Goal: Information Seeking & Learning: Learn about a topic

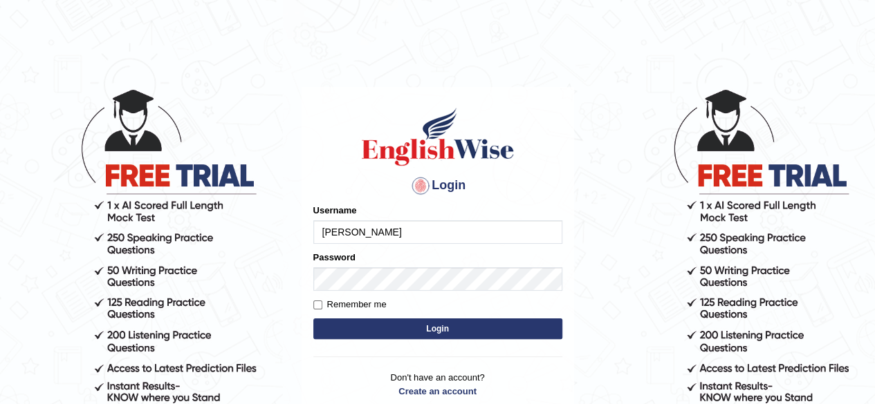
type input "[PERSON_NAME]"
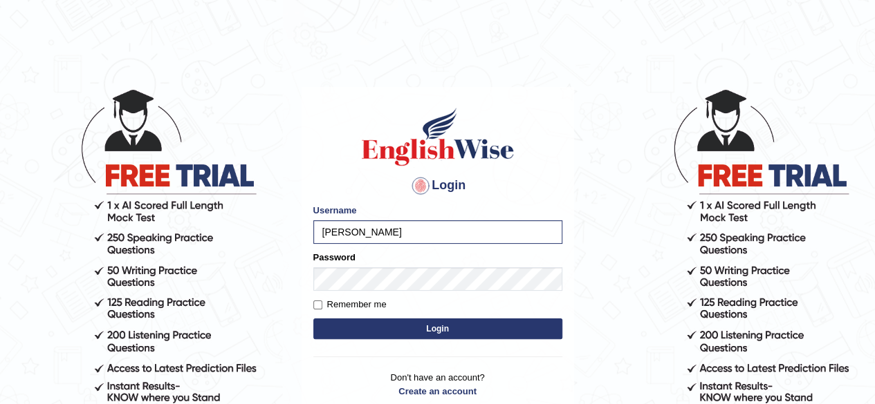
click at [439, 329] on button "Login" at bounding box center [437, 329] width 249 height 21
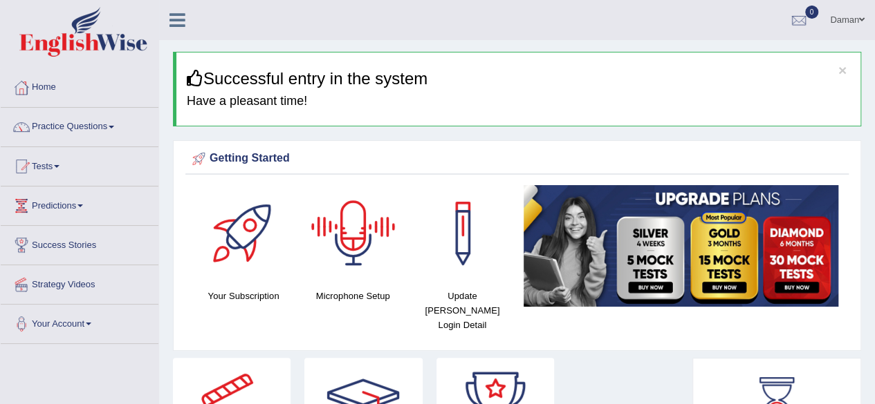
click at [358, 241] on div at bounding box center [353, 233] width 97 height 97
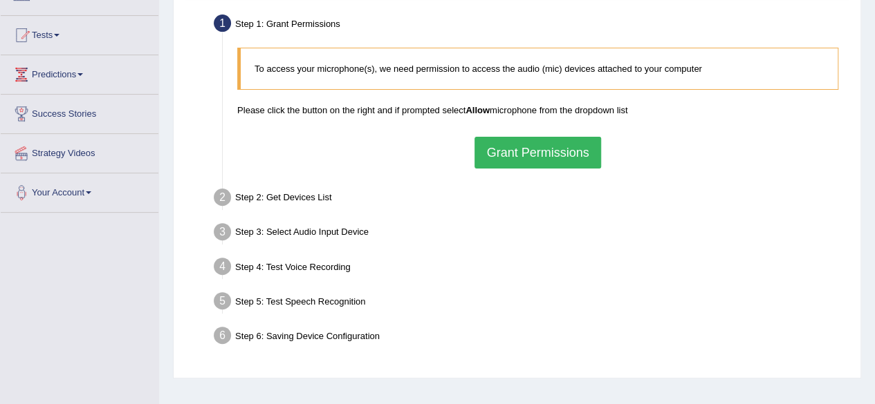
scroll to position [131, 0]
click at [556, 154] on button "Grant Permissions" at bounding box center [537, 153] width 126 height 32
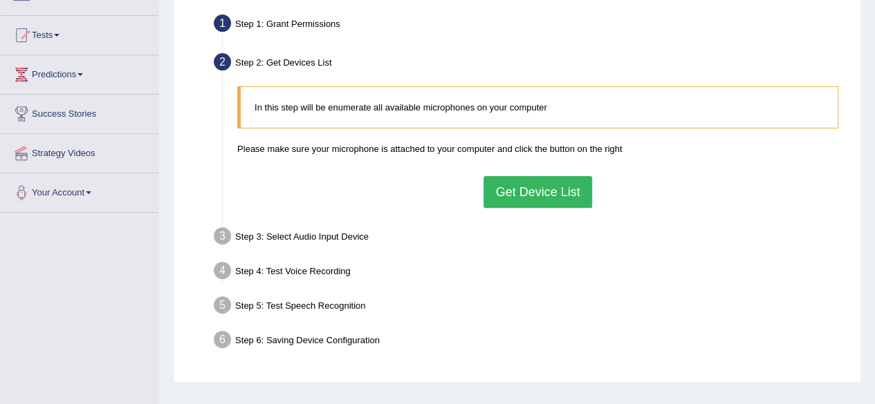
click at [554, 180] on button "Get Device List" at bounding box center [537, 192] width 108 height 32
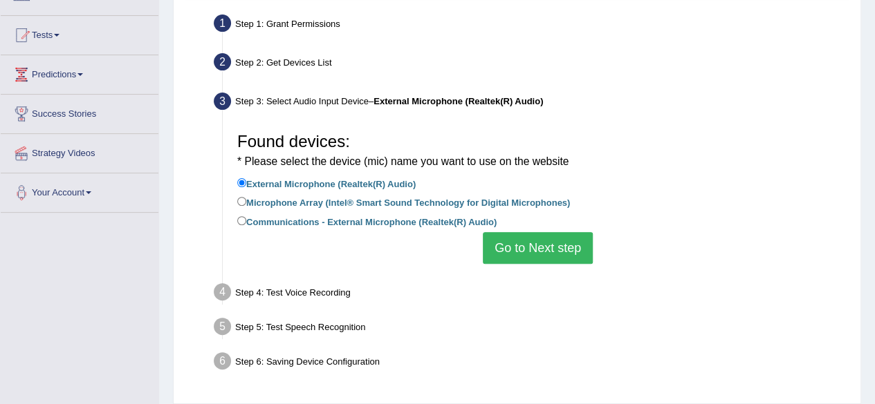
click at [545, 249] on button "Go to Next step" at bounding box center [538, 248] width 110 height 32
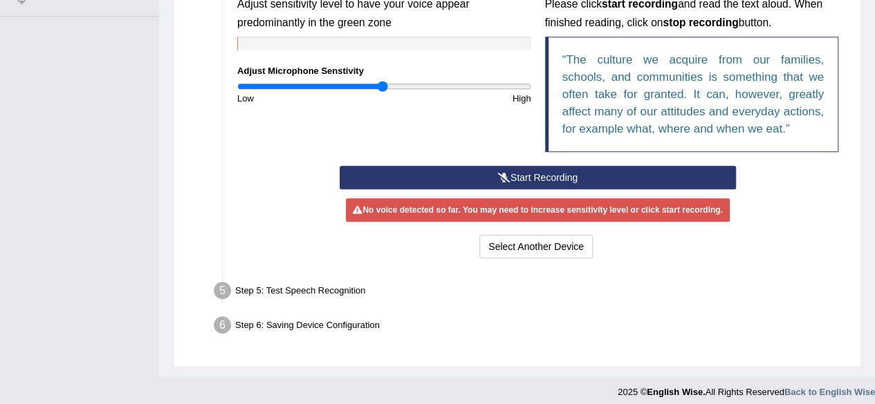
scroll to position [329, 0]
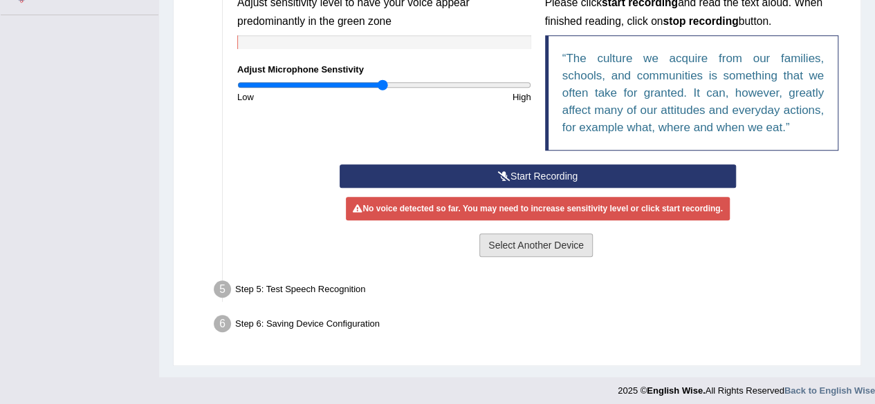
click at [555, 247] on button "Select Another Device" at bounding box center [535, 246] width 113 height 24
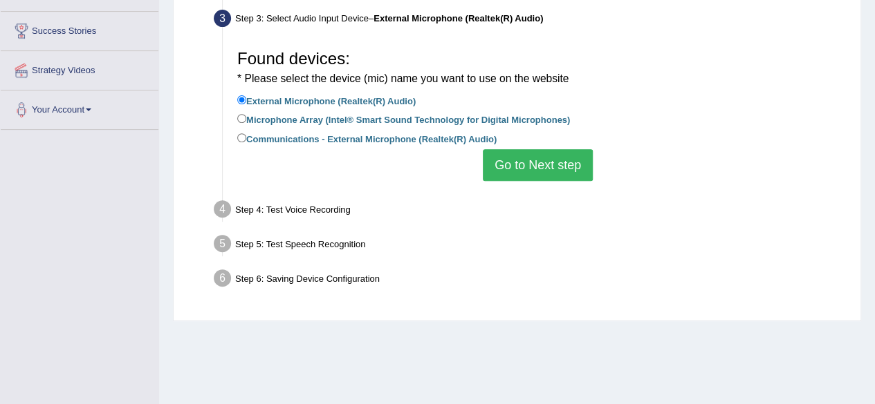
scroll to position [214, 0]
click at [245, 118] on input "Microphone Array (Intel® Smart Sound Technology for Digital Microphones)" at bounding box center [241, 118] width 9 height 9
radio input "true"
click at [245, 103] on input "External Microphone (Realtek(R) Audio)" at bounding box center [241, 99] width 9 height 9
radio input "true"
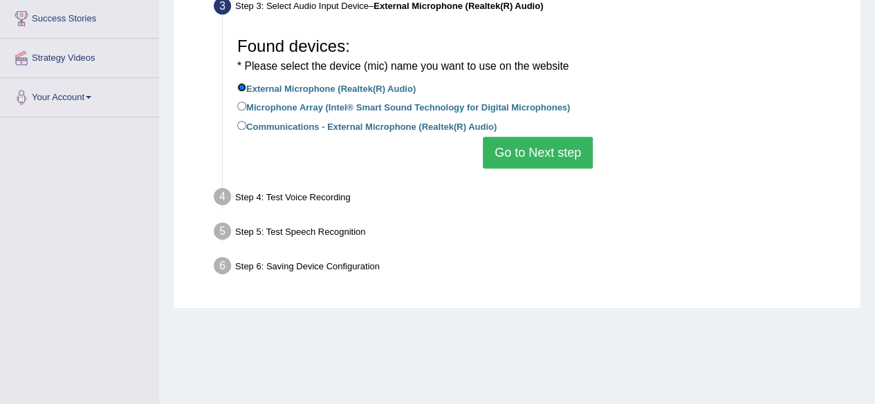
scroll to position [231, 0]
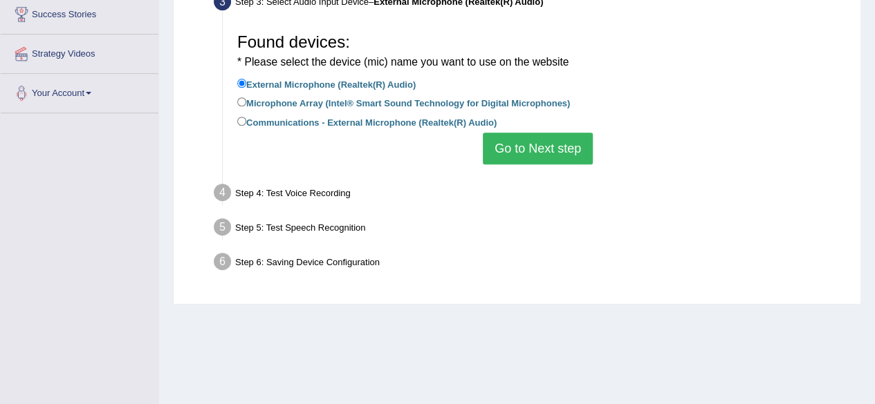
click at [225, 191] on li "Step 4: Test Voice Recording Input voice level Adjust sensitivity level to have…" at bounding box center [530, 195] width 628 height 30
click at [552, 148] on button "Go to Next step" at bounding box center [538, 149] width 110 height 32
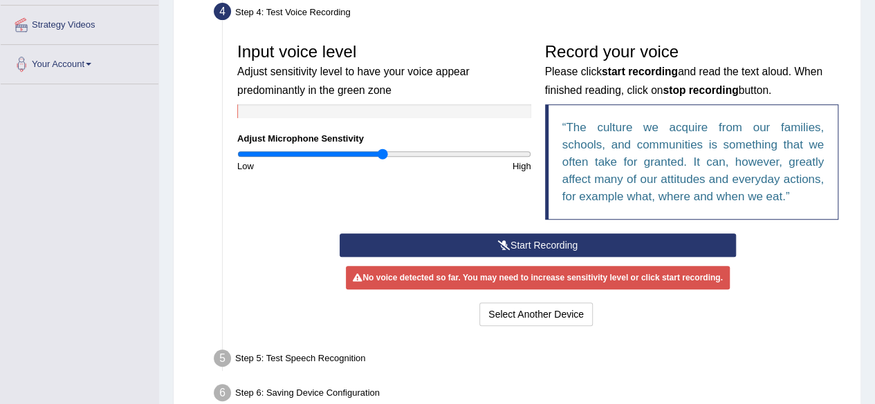
scroll to position [263, 0]
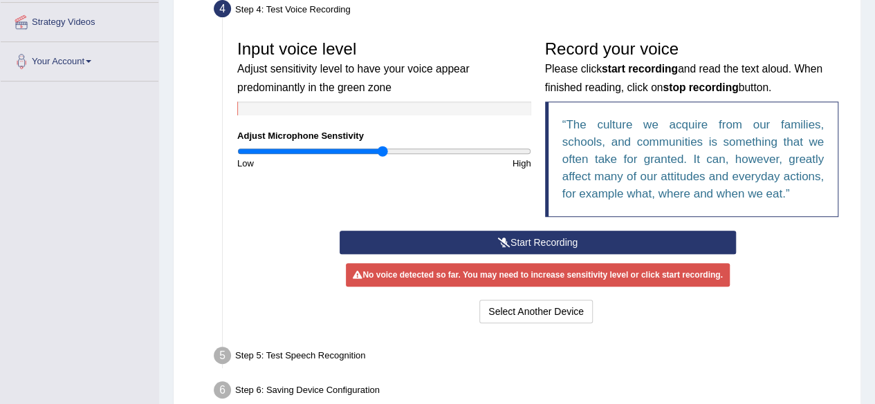
click at [541, 239] on button "Start Recording" at bounding box center [537, 243] width 396 height 24
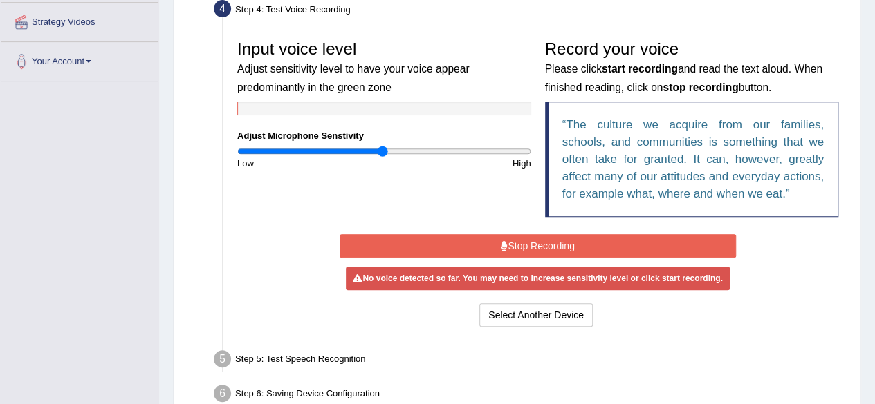
click at [540, 244] on button "Stop Recording" at bounding box center [537, 246] width 396 height 24
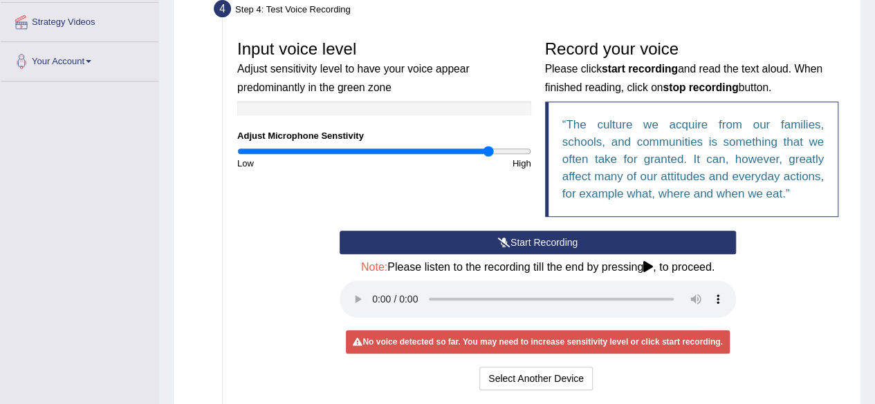
click at [488, 149] on input "range" at bounding box center [384, 151] width 294 height 11
click at [515, 151] on input "range" at bounding box center [384, 151] width 294 height 11
type input "2"
click at [528, 151] on input "range" at bounding box center [384, 151] width 294 height 11
click at [465, 245] on button "Start Recording" at bounding box center [537, 243] width 396 height 24
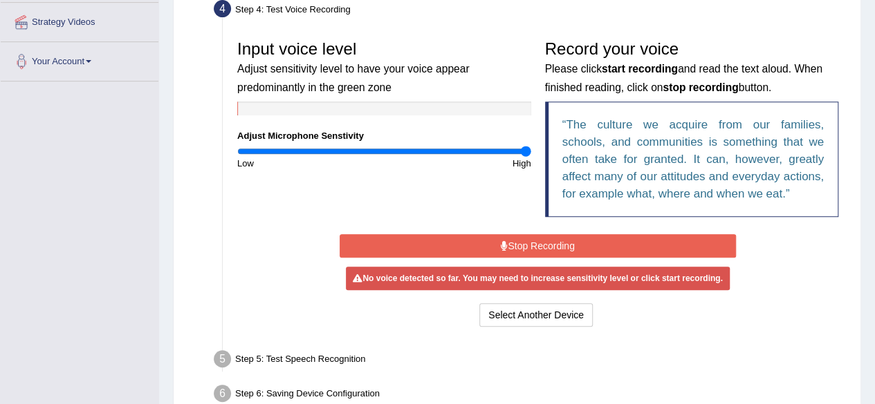
click at [465, 245] on button "Stop Recording" at bounding box center [537, 246] width 396 height 24
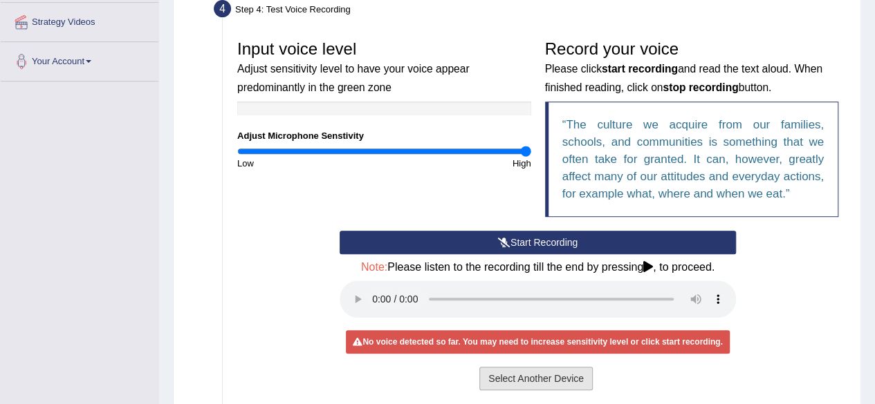
click at [503, 377] on button "Select Another Device" at bounding box center [535, 379] width 113 height 24
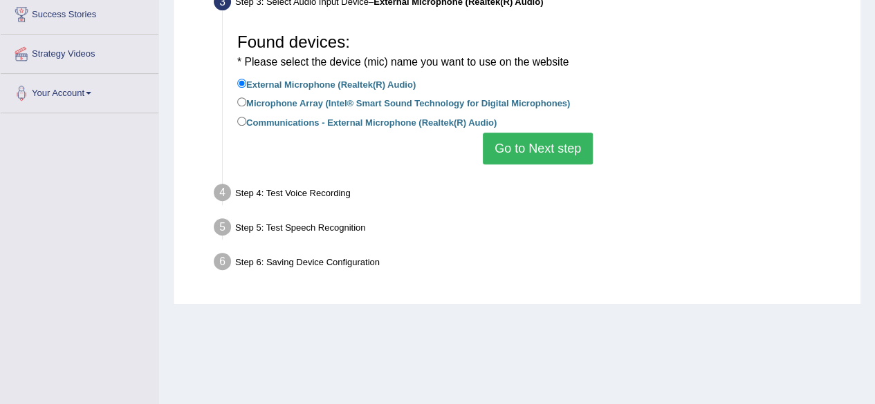
scroll to position [230, 0]
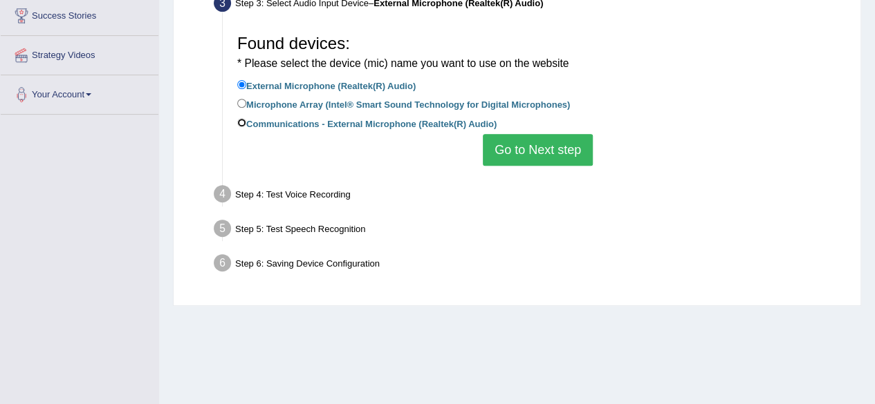
click at [243, 120] on input "Communications - External Microphone (Realtek(R) Audio)" at bounding box center [241, 122] width 9 height 9
radio input "true"
click at [239, 97] on label "Microphone Array (Intel® Smart Sound Technology for Digital Microphones)" at bounding box center [403, 103] width 333 height 15
click at [239, 99] on input "Microphone Array (Intel® Smart Sound Technology for Digital Microphones)" at bounding box center [241, 103] width 9 height 9
radio input "true"
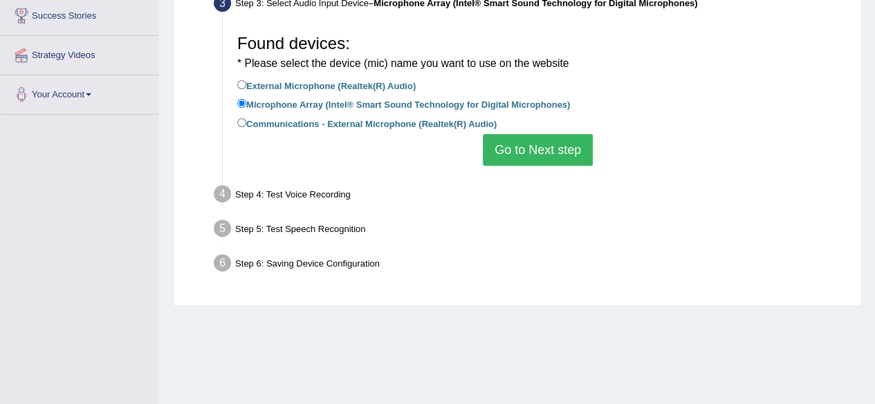
click at [541, 147] on button "Go to Next step" at bounding box center [538, 150] width 110 height 32
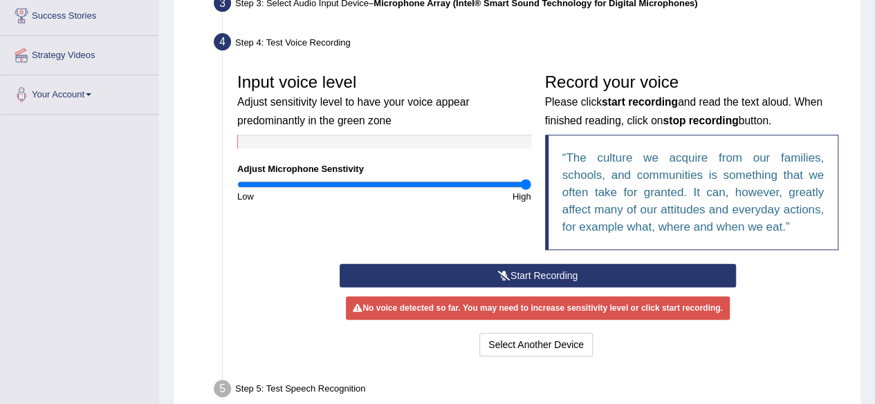
click at [526, 272] on button "Start Recording" at bounding box center [537, 276] width 396 height 24
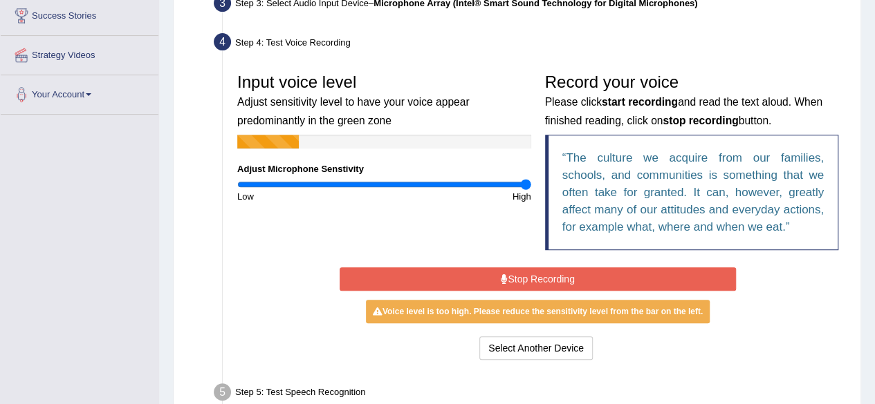
click at [526, 272] on button "Stop Recording" at bounding box center [537, 280] width 396 height 24
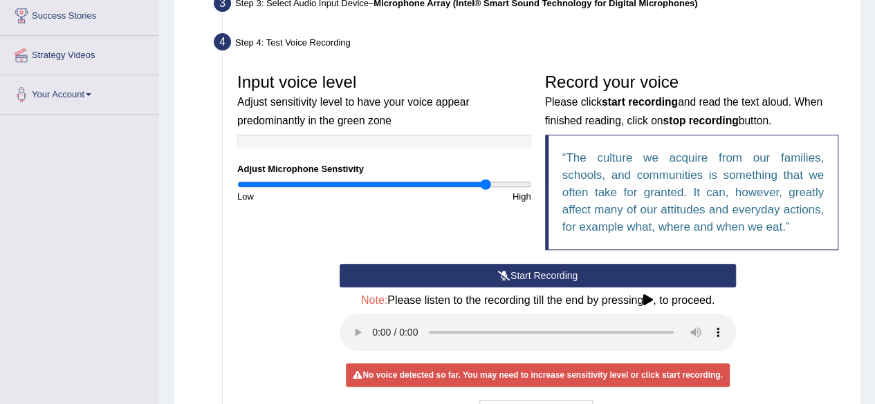
click at [485, 185] on input "range" at bounding box center [384, 184] width 294 height 11
type input "1.58"
click at [463, 185] on input "range" at bounding box center [384, 184] width 294 height 11
click at [518, 274] on button "Start Recording" at bounding box center [537, 276] width 396 height 24
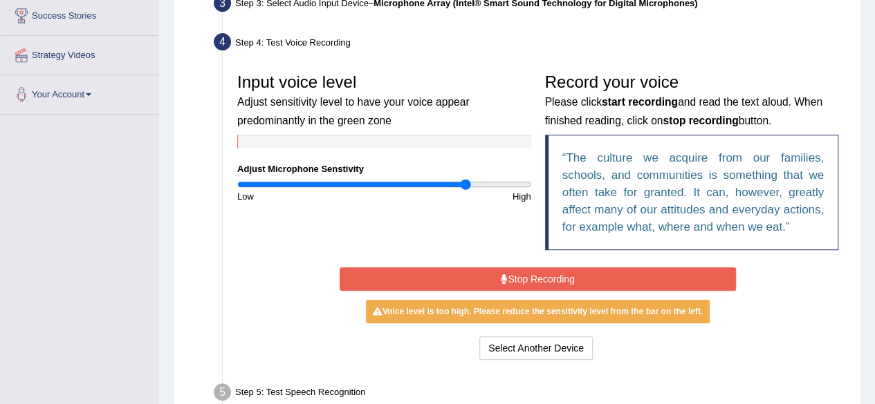
click at [538, 278] on button "Stop Recording" at bounding box center [537, 280] width 396 height 24
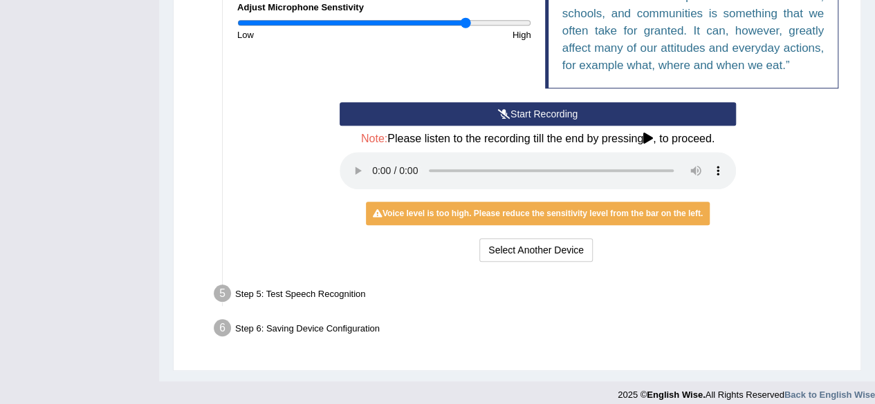
scroll to position [401, 0]
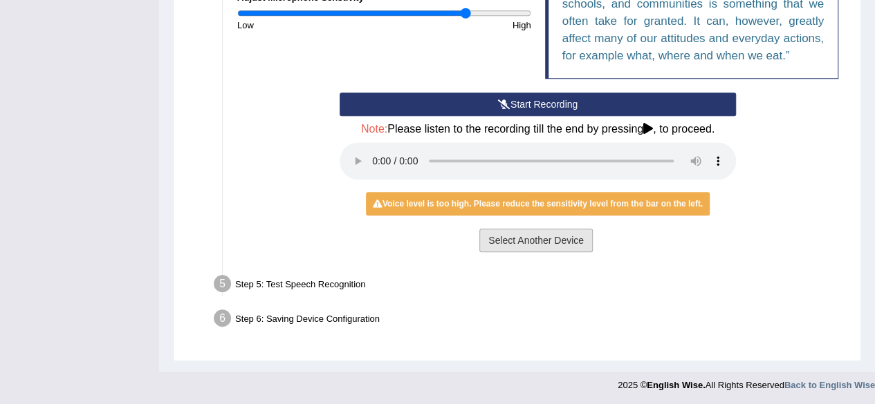
click at [577, 245] on button "Select Another Device" at bounding box center [535, 241] width 113 height 24
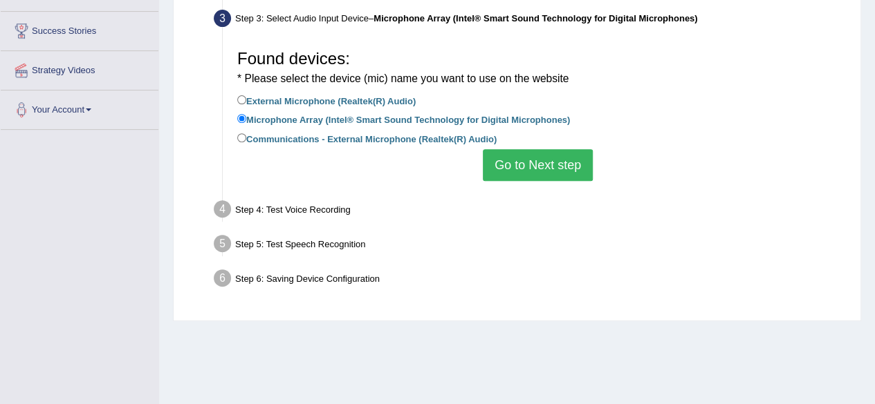
scroll to position [214, 0]
click at [239, 138] on input "Communications - External Microphone (Realtek(R) Audio)" at bounding box center [241, 137] width 9 height 9
radio input "true"
click at [519, 160] on button "Go to Next step" at bounding box center [538, 165] width 110 height 32
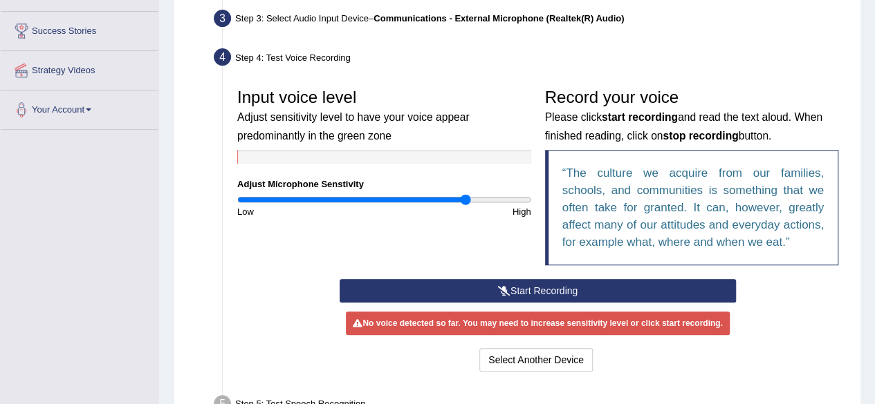
click at [520, 290] on button "Start Recording" at bounding box center [537, 291] width 396 height 24
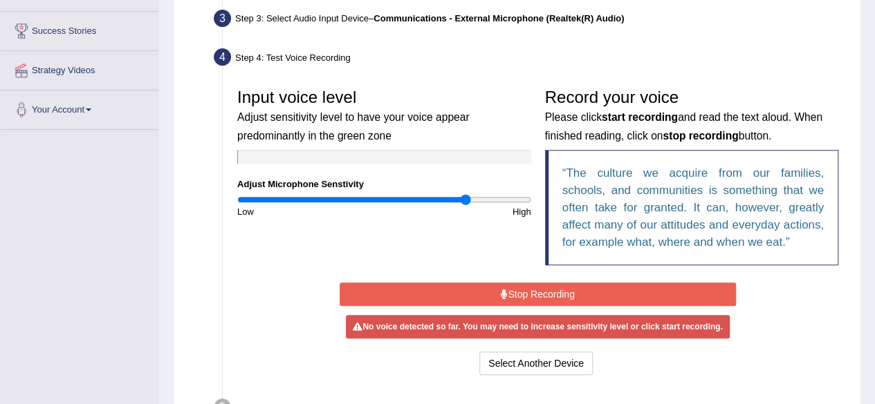
click at [520, 290] on button "Stop Recording" at bounding box center [537, 295] width 396 height 24
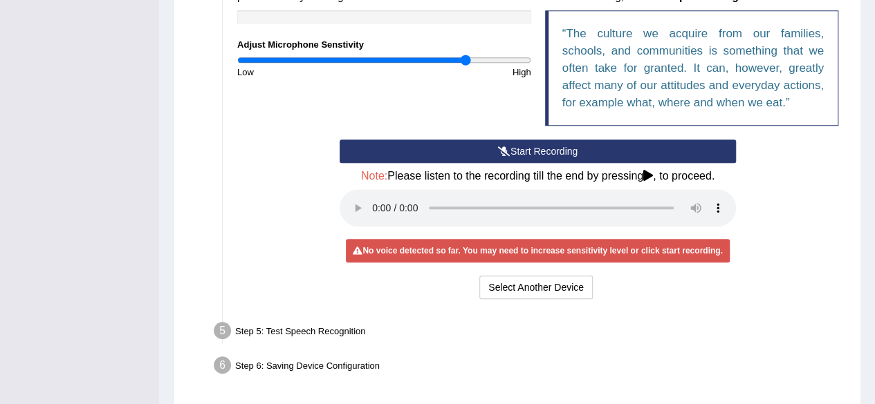
scroll to position [355, 0]
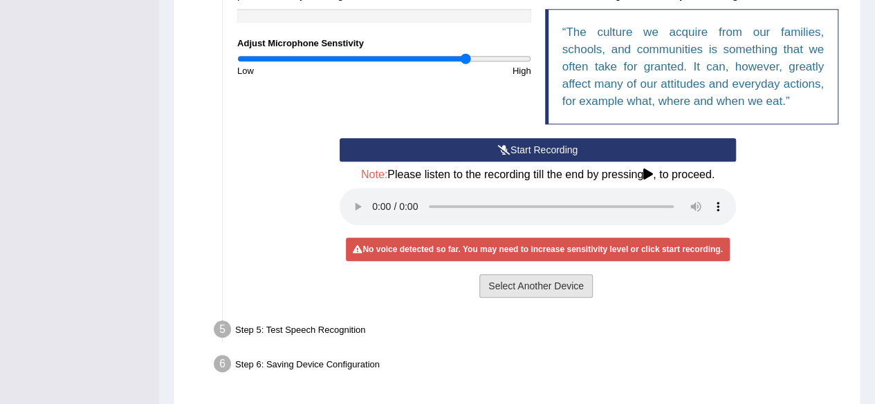
click at [503, 284] on button "Select Another Device" at bounding box center [535, 286] width 113 height 24
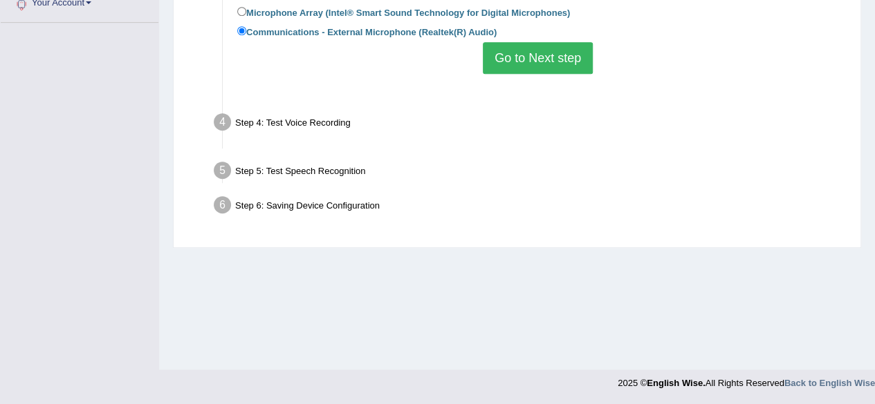
scroll to position [321, 0]
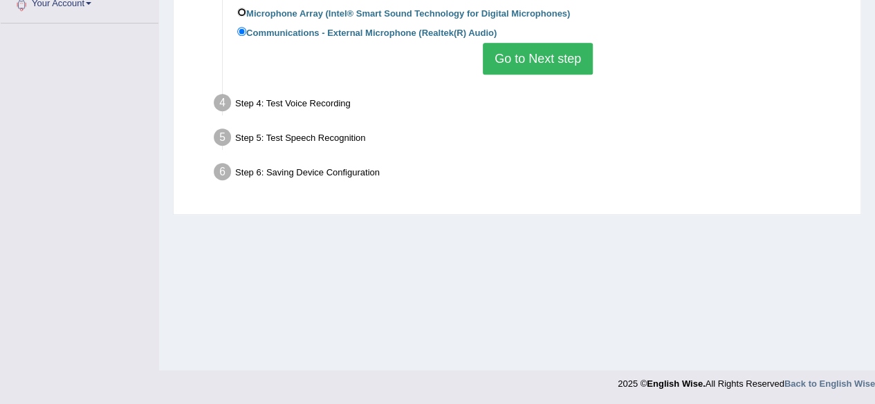
click at [243, 10] on input "Microphone Array (Intel® Smart Sound Technology for Digital Microphones)" at bounding box center [241, 12] width 9 height 9
radio input "true"
click at [513, 59] on button "Go to Next step" at bounding box center [538, 59] width 110 height 32
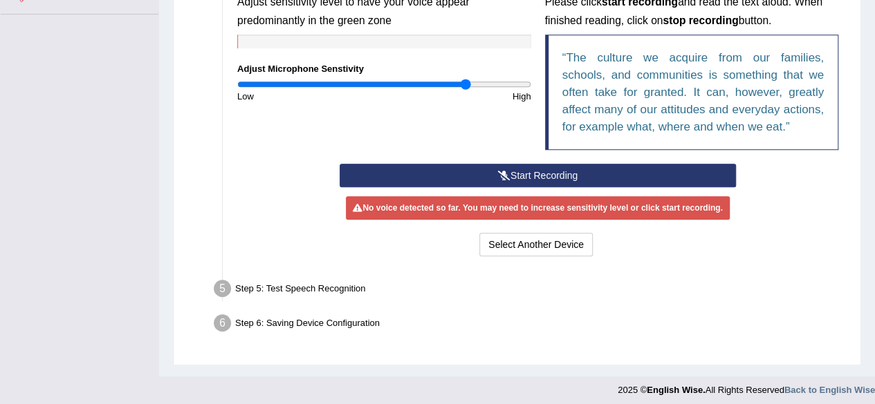
scroll to position [329, 0]
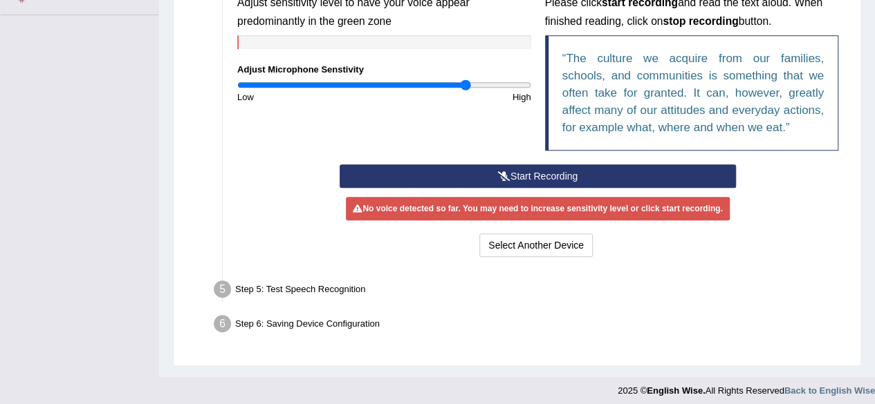
click at [222, 287] on li "Step 5: Test Speech Recognition Text to read The culture we acquire from our fa…" at bounding box center [530, 292] width 628 height 30
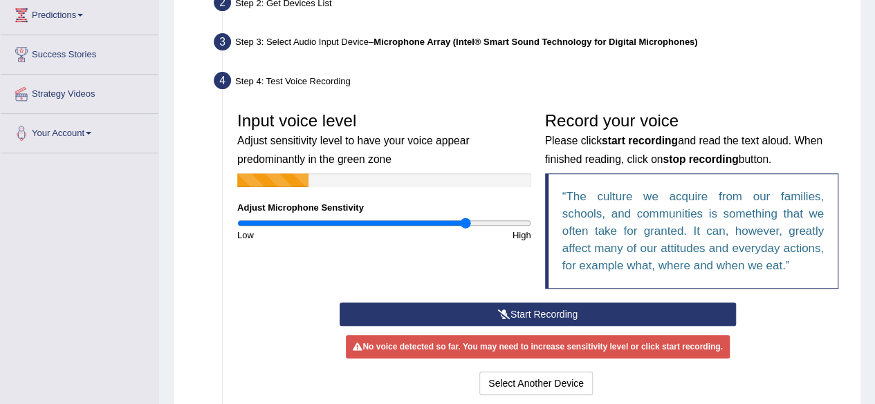
scroll to position [196, 0]
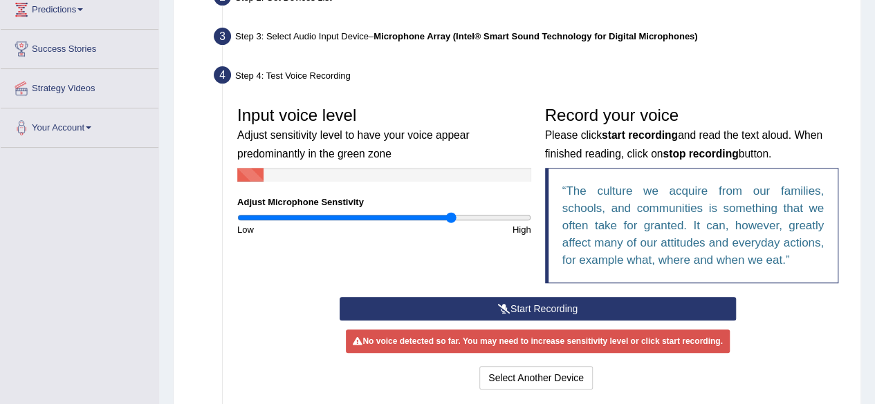
click at [451, 218] on input "range" at bounding box center [384, 217] width 294 height 11
click at [438, 216] on input "range" at bounding box center [384, 217] width 294 height 11
click at [427, 216] on input "range" at bounding box center [384, 217] width 294 height 11
click at [418, 215] on input "range" at bounding box center [384, 217] width 294 height 11
click at [432, 216] on input "range" at bounding box center [384, 217] width 294 height 11
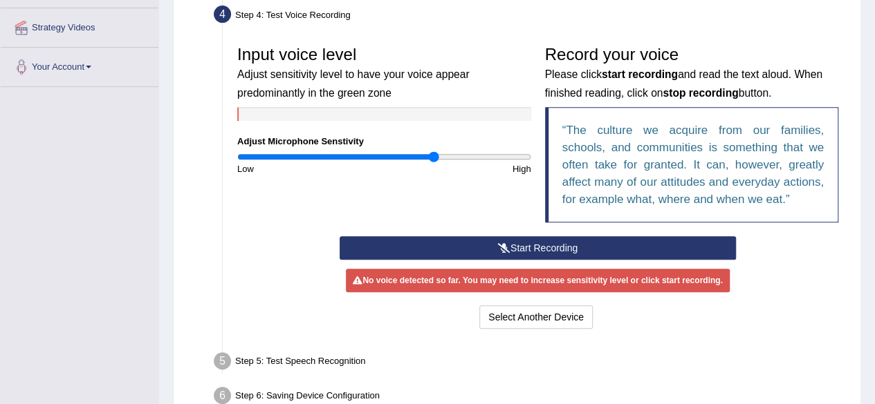
scroll to position [256, 0]
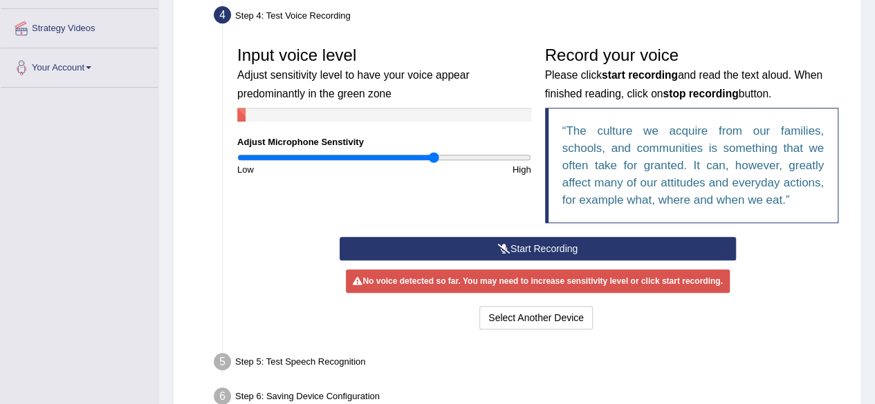
click at [467, 245] on button "Start Recording" at bounding box center [537, 249] width 396 height 24
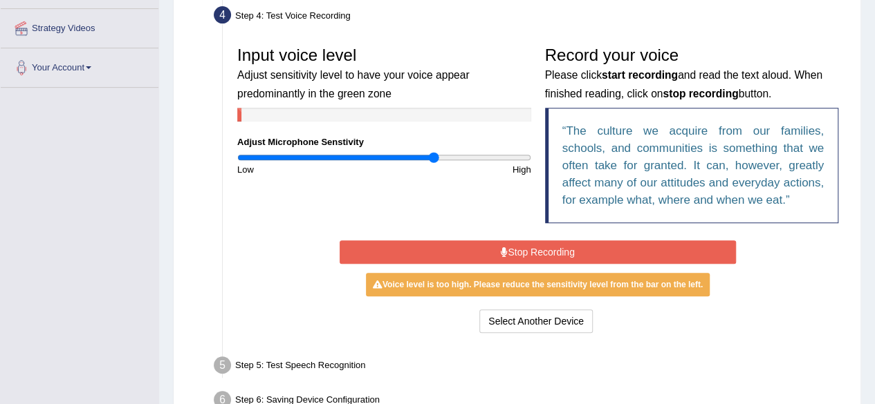
click at [467, 245] on button "Stop Recording" at bounding box center [537, 253] width 396 height 24
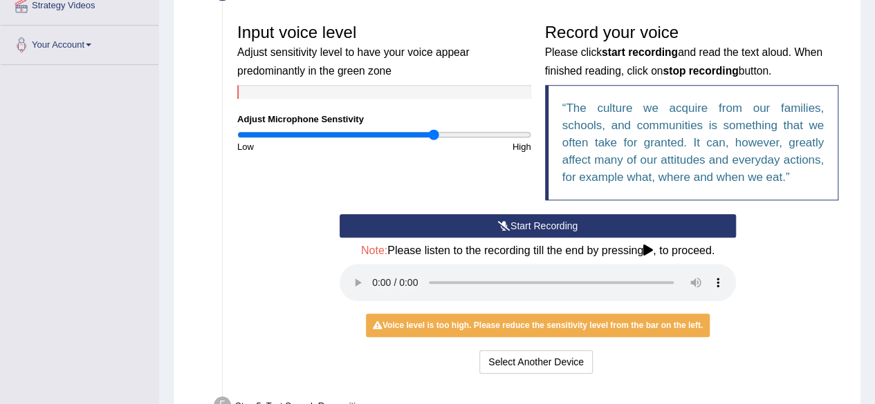
scroll to position [279, 0]
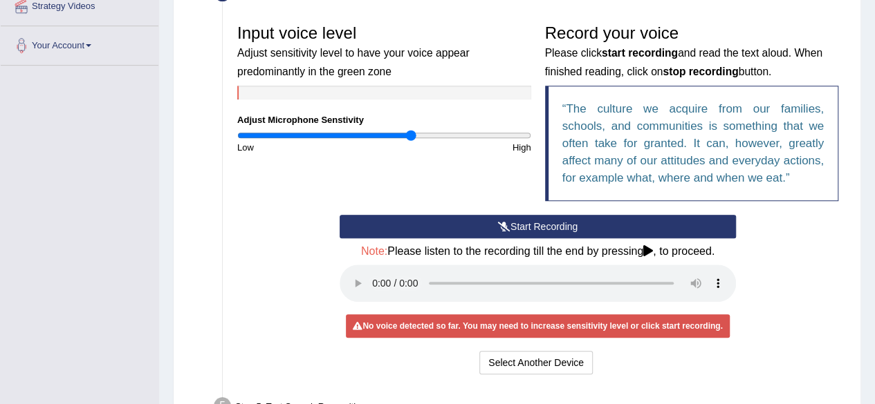
click at [412, 135] on input "range" at bounding box center [384, 135] width 294 height 11
click at [456, 134] on input "range" at bounding box center [384, 135] width 294 height 11
click at [389, 133] on input "range" at bounding box center [384, 135] width 294 height 11
click at [415, 136] on input "range" at bounding box center [384, 135] width 294 height 11
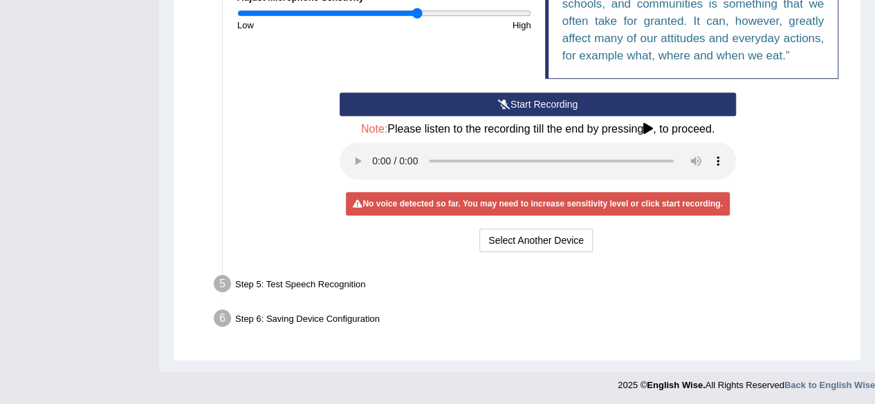
click at [311, 288] on div "Step 5: Test Speech Recognition" at bounding box center [530, 286] width 646 height 30
click at [216, 281] on li "Step 5: Test Speech Recognition Text to read The culture we acquire from our fa…" at bounding box center [530, 286] width 628 height 30
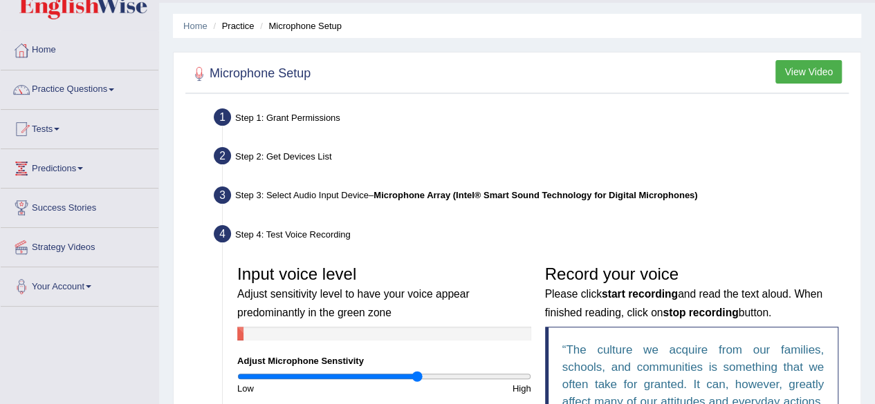
scroll to position [39, 0]
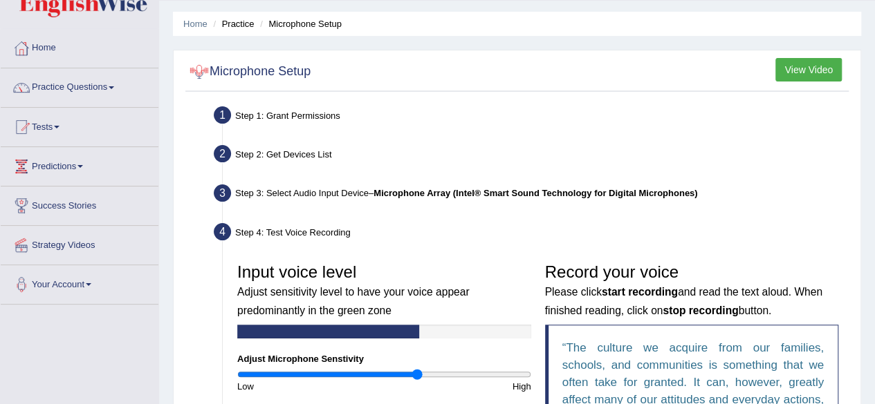
click at [198, 71] on div at bounding box center [199, 72] width 21 height 21
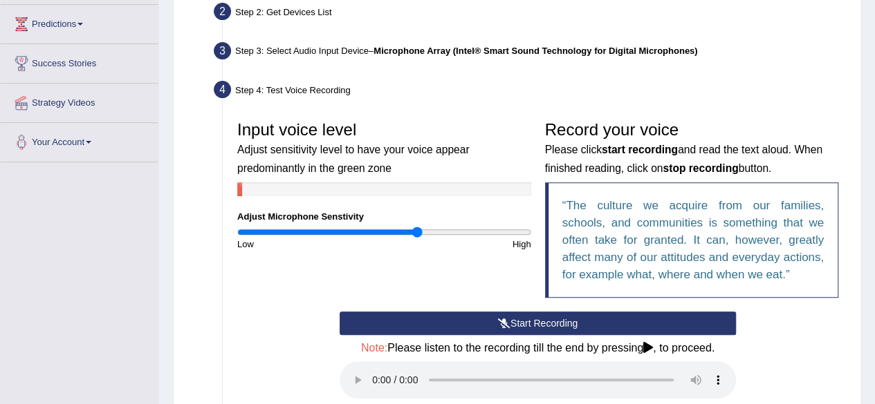
scroll to position [179, 0]
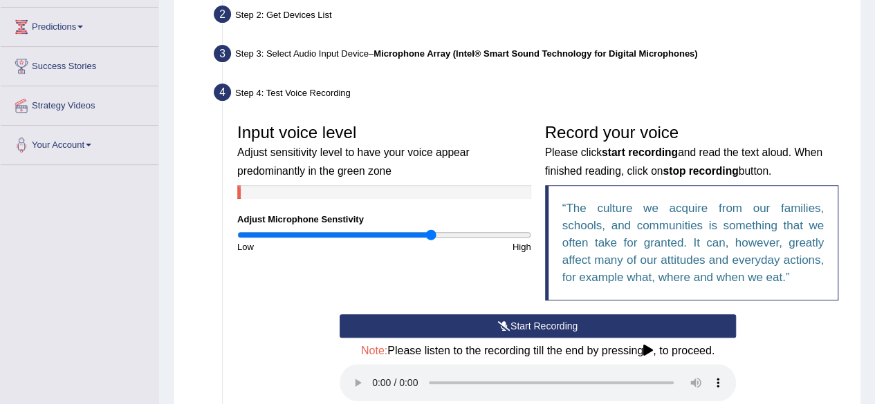
click at [430, 232] on input "range" at bounding box center [384, 235] width 294 height 11
click at [402, 233] on input "range" at bounding box center [384, 235] width 294 height 11
click at [346, 236] on input "range" at bounding box center [384, 235] width 294 height 11
click at [328, 232] on input "range" at bounding box center [384, 235] width 294 height 11
click at [550, 324] on button "Start Recording" at bounding box center [537, 327] width 396 height 24
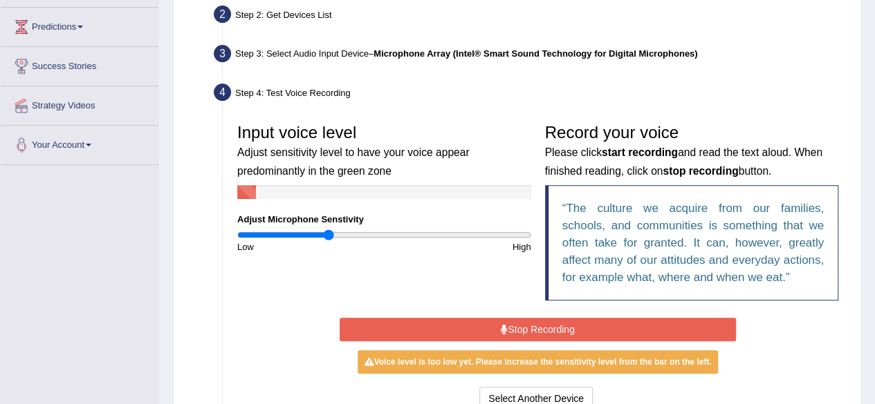
click at [550, 324] on button "Stop Recording" at bounding box center [537, 330] width 396 height 24
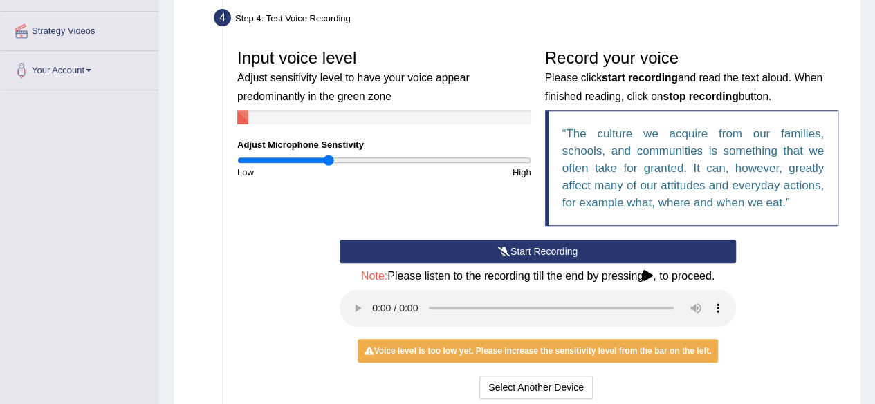
scroll to position [252, 0]
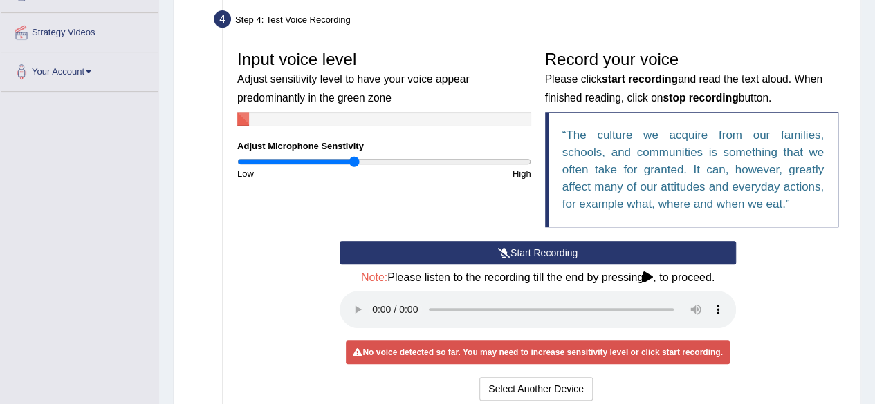
click at [353, 161] on input "range" at bounding box center [384, 161] width 294 height 11
click at [375, 161] on input "range" at bounding box center [384, 161] width 294 height 11
click at [364, 158] on input "range" at bounding box center [384, 161] width 294 height 11
click at [458, 252] on button "Start Recording" at bounding box center [537, 253] width 396 height 24
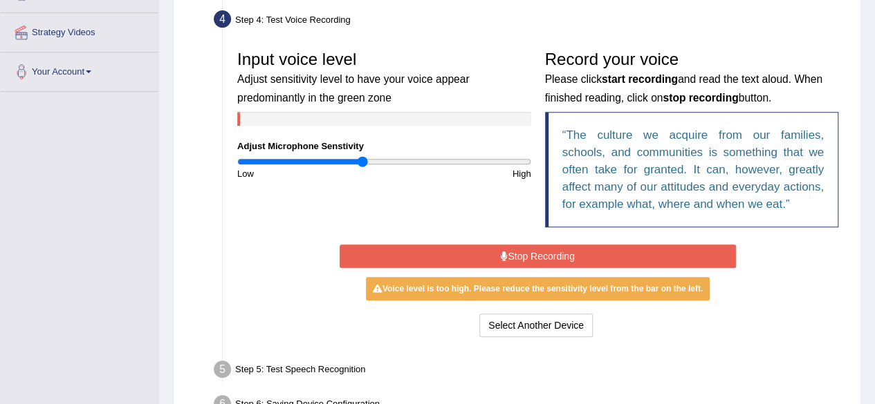
click at [458, 252] on button "Stop Recording" at bounding box center [537, 257] width 396 height 24
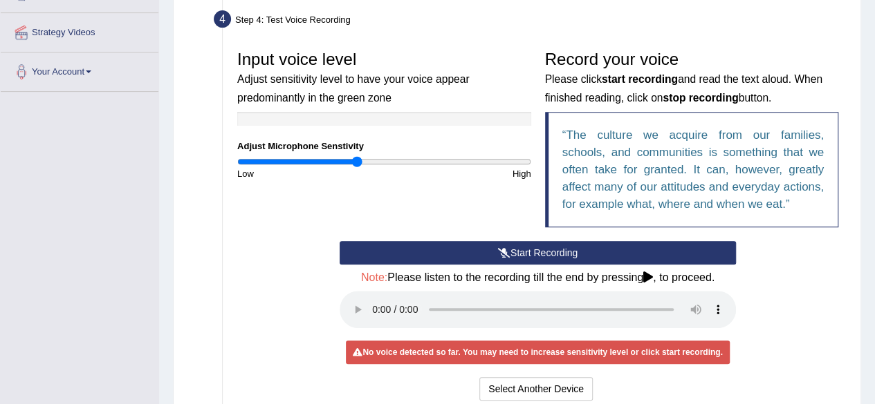
click at [355, 161] on input "range" at bounding box center [384, 161] width 294 height 11
click at [363, 161] on input "range" at bounding box center [384, 161] width 294 height 11
click at [360, 161] on input "range" at bounding box center [384, 161] width 294 height 11
click at [369, 161] on input "range" at bounding box center [384, 161] width 294 height 11
click at [380, 160] on input "range" at bounding box center [384, 161] width 294 height 11
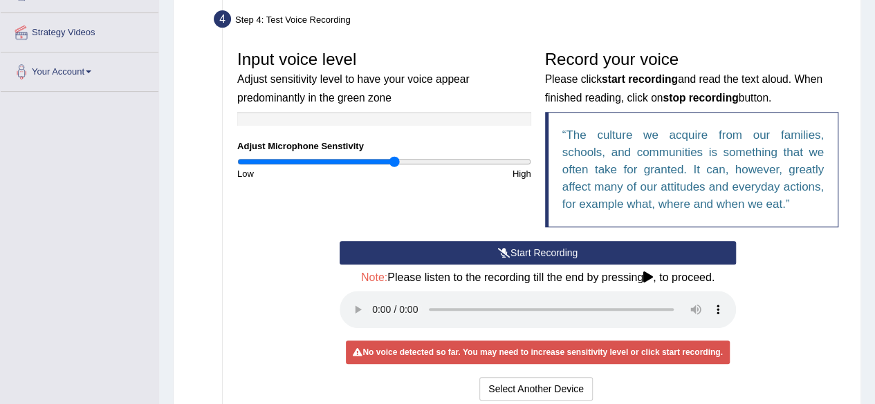
click at [393, 160] on input "range" at bounding box center [384, 161] width 294 height 11
click at [376, 162] on input "range" at bounding box center [384, 161] width 294 height 11
click at [365, 162] on input "range" at bounding box center [384, 161] width 294 height 11
click at [377, 160] on input "range" at bounding box center [384, 161] width 294 height 11
click at [388, 160] on input "range" at bounding box center [384, 161] width 294 height 11
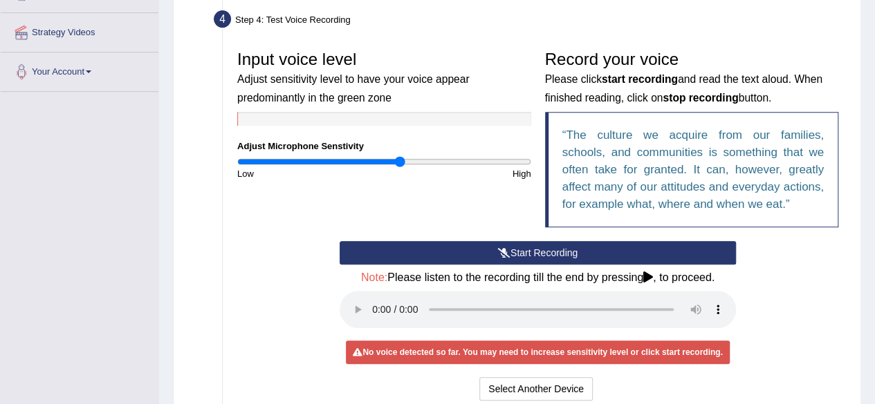
click at [400, 161] on input "range" at bounding box center [384, 161] width 294 height 11
click at [464, 250] on button "Start Recording" at bounding box center [537, 253] width 396 height 24
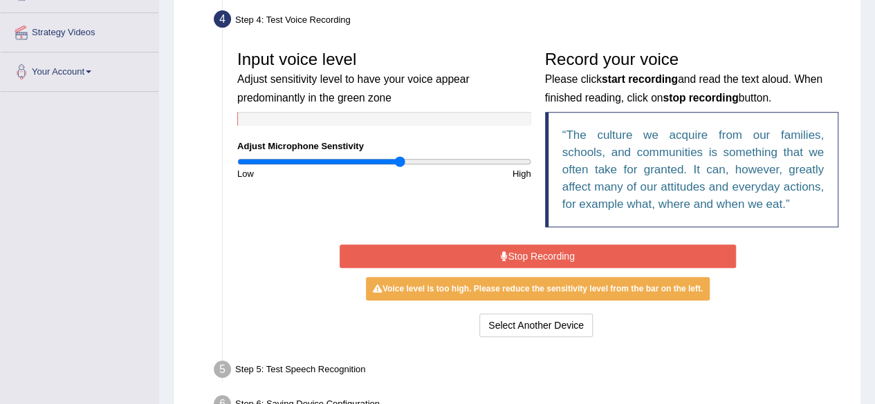
click at [512, 259] on button "Stop Recording" at bounding box center [537, 257] width 396 height 24
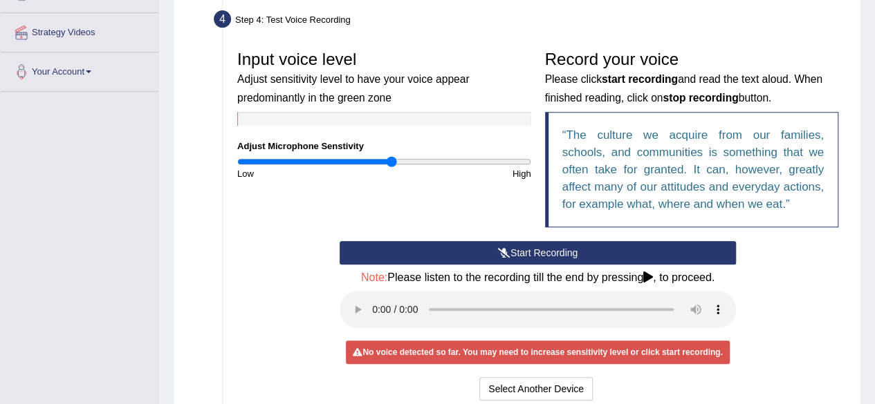
click at [392, 161] on input "range" at bounding box center [384, 161] width 294 height 11
click at [653, 279] on icon at bounding box center [648, 277] width 10 height 11
click at [648, 274] on icon at bounding box center [648, 277] width 10 height 11
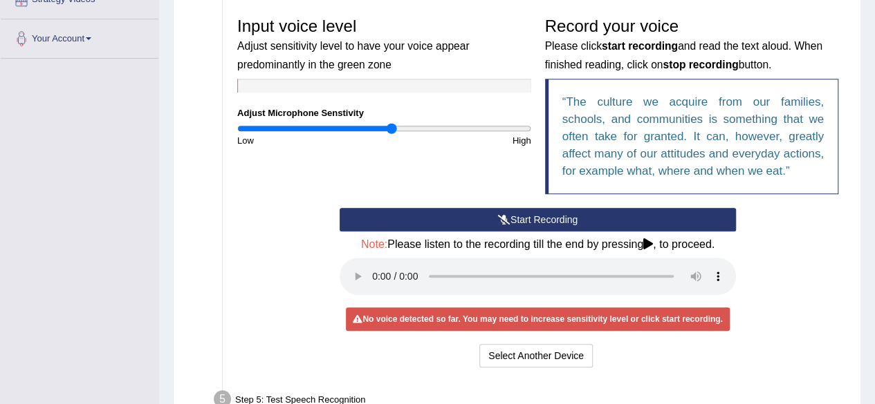
scroll to position [281, 0]
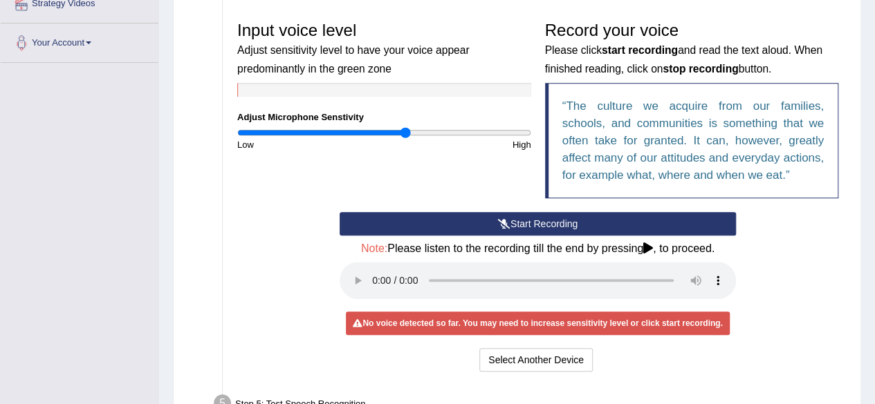
click at [406, 129] on input "range" at bounding box center [384, 132] width 294 height 11
click at [415, 129] on input "range" at bounding box center [384, 132] width 294 height 11
click at [462, 224] on button "Start Recording" at bounding box center [537, 224] width 396 height 24
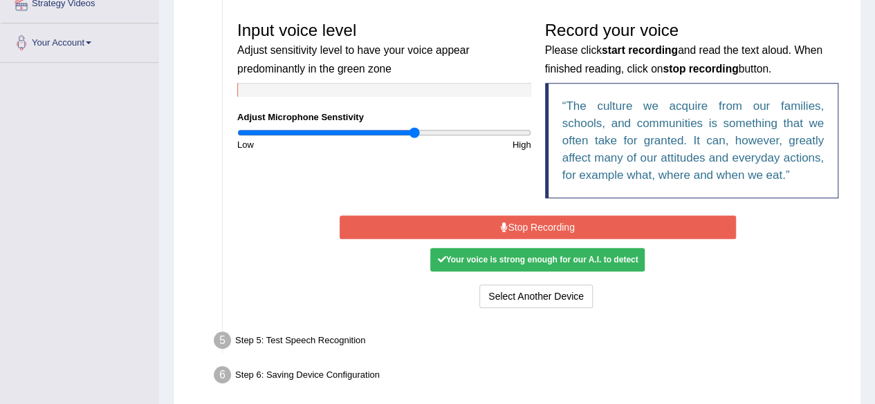
click at [468, 227] on button "Stop Recording" at bounding box center [537, 228] width 396 height 24
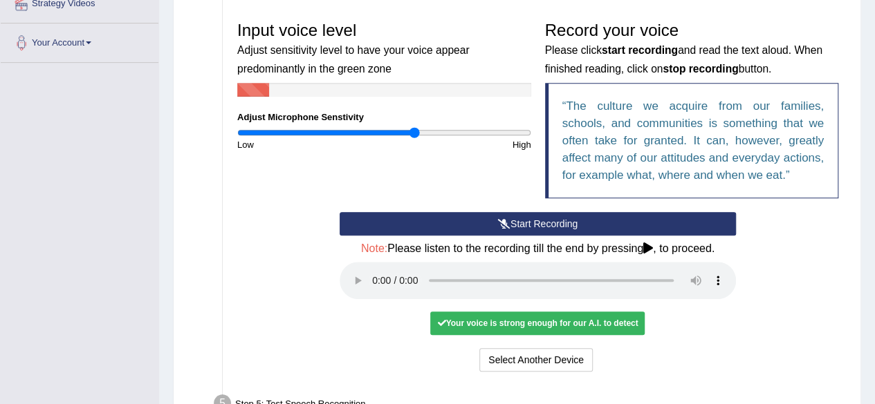
click at [516, 325] on div "Your voice is strong enough for our A.I. to detect" at bounding box center [537, 324] width 214 height 24
click at [507, 221] on icon at bounding box center [504, 224] width 12 height 10
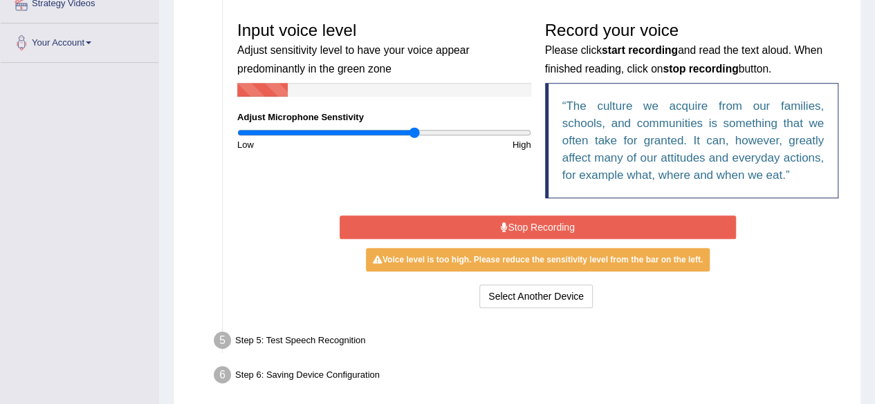
click at [507, 221] on button "Stop Recording" at bounding box center [537, 228] width 396 height 24
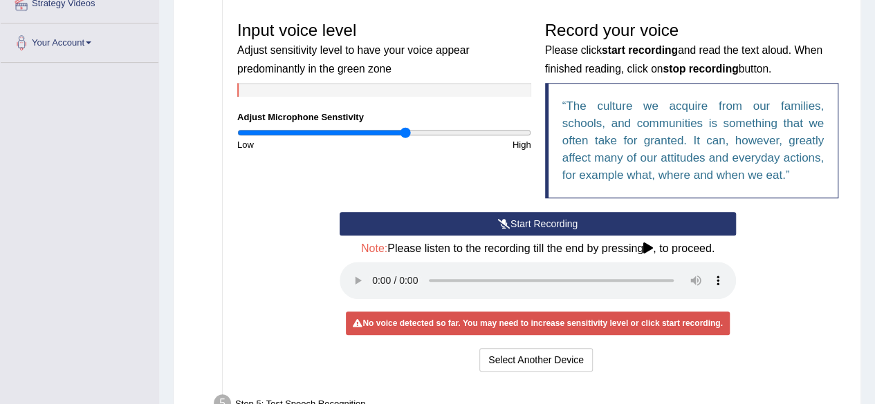
click at [406, 132] on input "range" at bounding box center [384, 132] width 294 height 11
click at [436, 223] on button "Start Recording" at bounding box center [537, 224] width 396 height 24
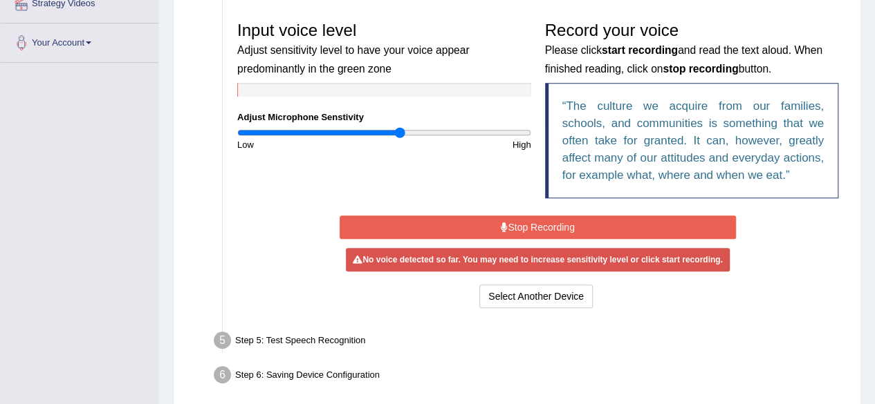
click at [399, 135] on input "range" at bounding box center [384, 132] width 294 height 11
click at [406, 132] on input "range" at bounding box center [384, 132] width 294 height 11
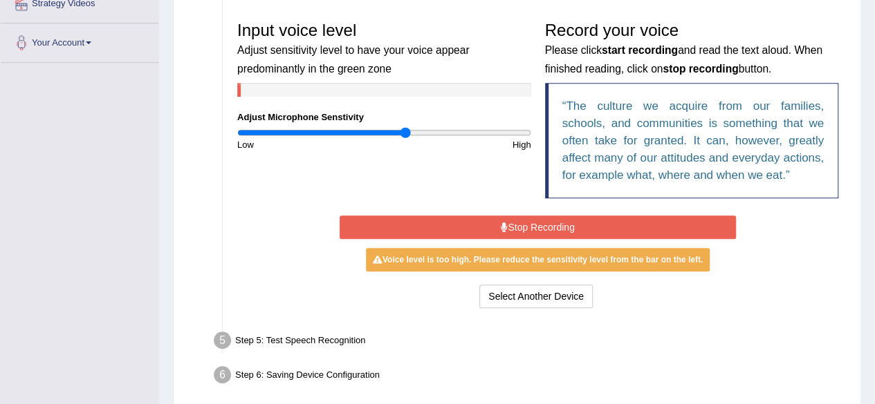
click at [407, 131] on input "range" at bounding box center [384, 132] width 294 height 11
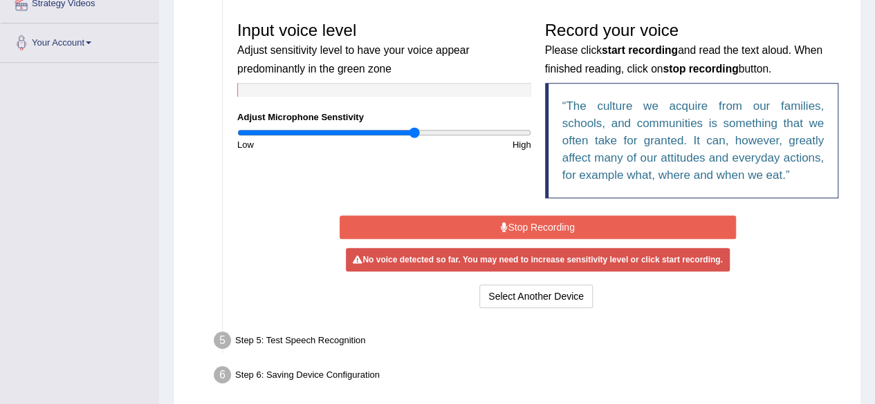
click at [413, 131] on input "range" at bounding box center [384, 132] width 294 height 11
click at [424, 131] on input "range" at bounding box center [384, 132] width 294 height 11
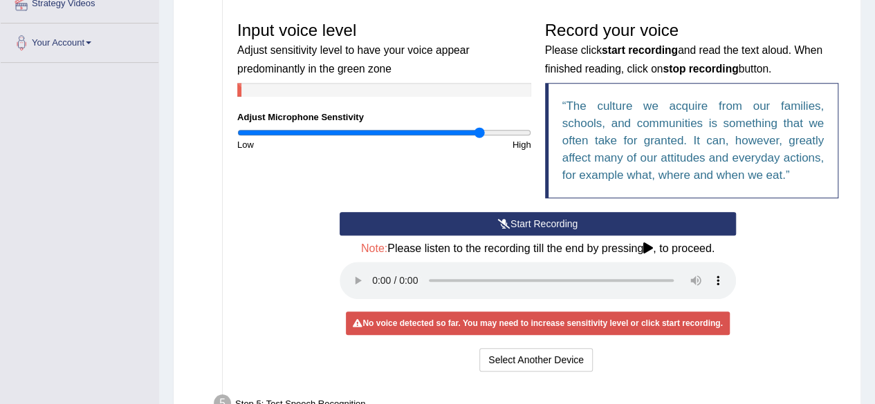
drag, startPoint x: 424, startPoint y: 131, endPoint x: 480, endPoint y: 132, distance: 56.0
click at [480, 132] on input "range" at bounding box center [384, 132] width 294 height 11
click at [463, 223] on button "Start Recording" at bounding box center [537, 224] width 396 height 24
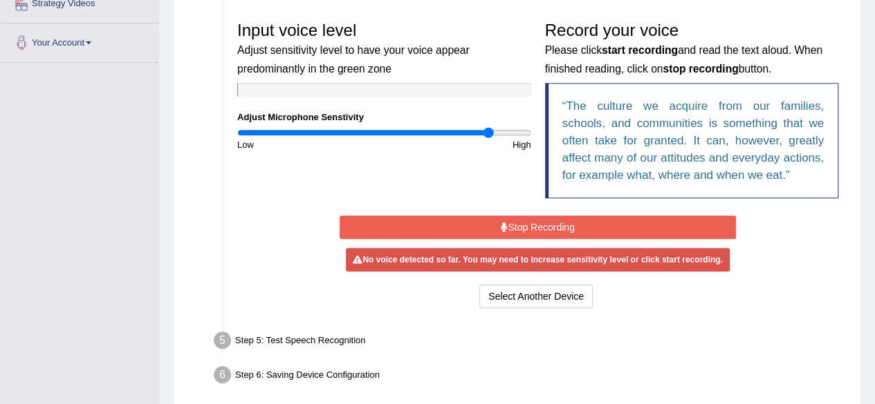
click at [488, 131] on input "range" at bounding box center [384, 132] width 294 height 11
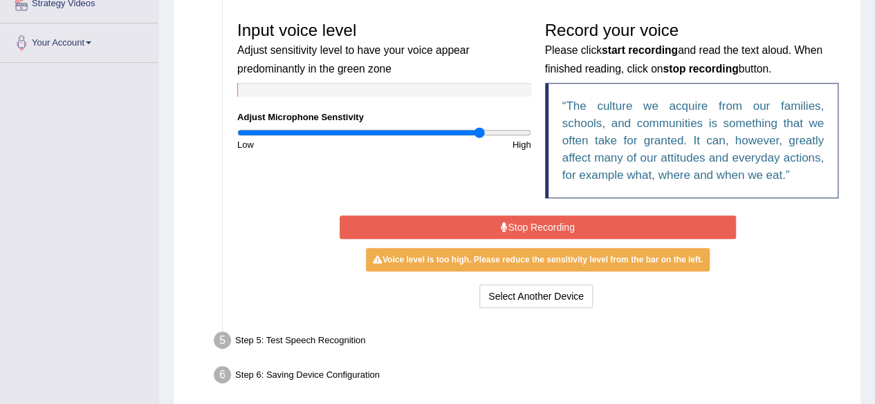
click at [478, 133] on input "range" at bounding box center [384, 132] width 294 height 11
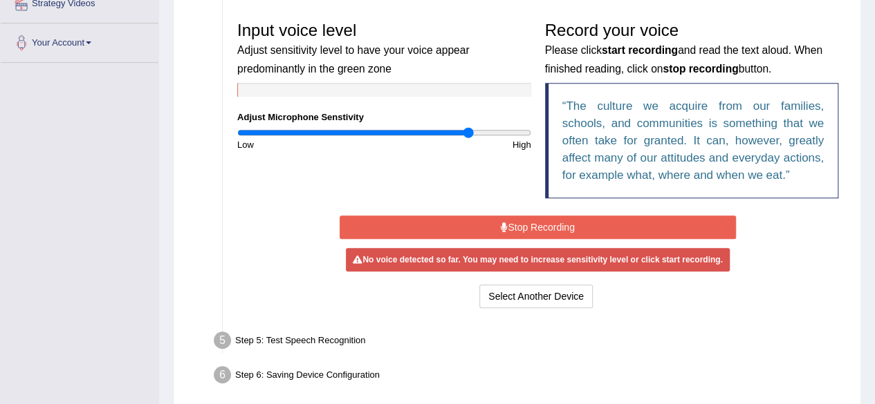
click at [467, 134] on input "range" at bounding box center [384, 132] width 294 height 11
click at [460, 133] on input "range" at bounding box center [384, 132] width 294 height 11
click at [469, 131] on input "range" at bounding box center [384, 132] width 294 height 11
click at [487, 229] on button "Stop Recording" at bounding box center [537, 228] width 396 height 24
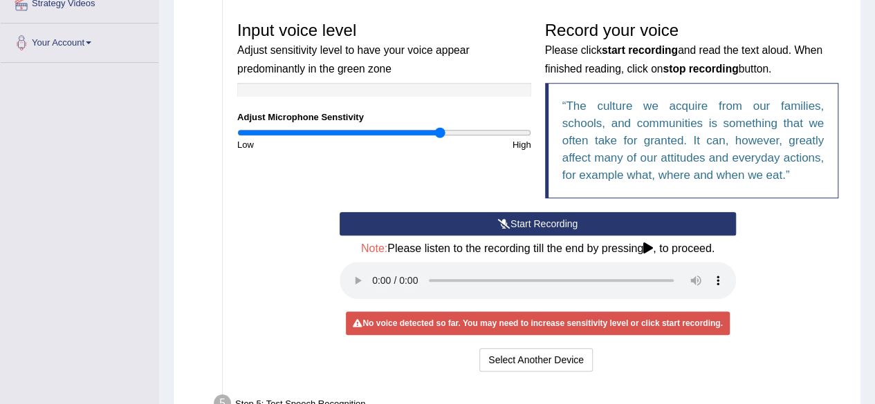
click at [440, 133] on input "range" at bounding box center [384, 132] width 294 height 11
click at [422, 131] on input "range" at bounding box center [384, 132] width 294 height 11
click at [415, 131] on input "range" at bounding box center [384, 132] width 294 height 11
click at [406, 131] on input "range" at bounding box center [384, 132] width 294 height 11
click at [396, 133] on input "range" at bounding box center [384, 132] width 294 height 11
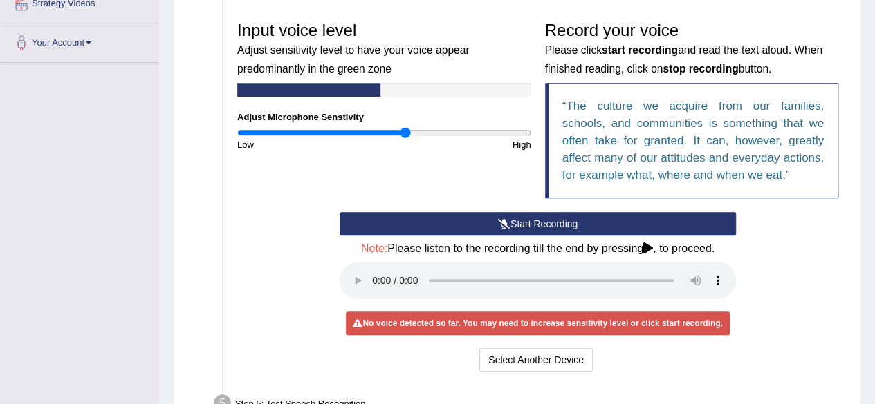
click at [404, 133] on input "range" at bounding box center [384, 132] width 294 height 11
click at [395, 131] on input "range" at bounding box center [384, 132] width 294 height 11
click at [474, 222] on button "Start Recording" at bounding box center [537, 224] width 396 height 24
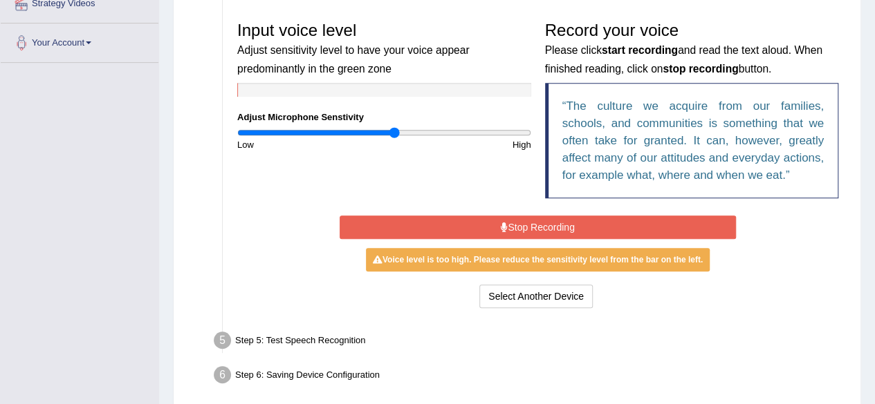
click at [474, 224] on button "Stop Recording" at bounding box center [537, 228] width 396 height 24
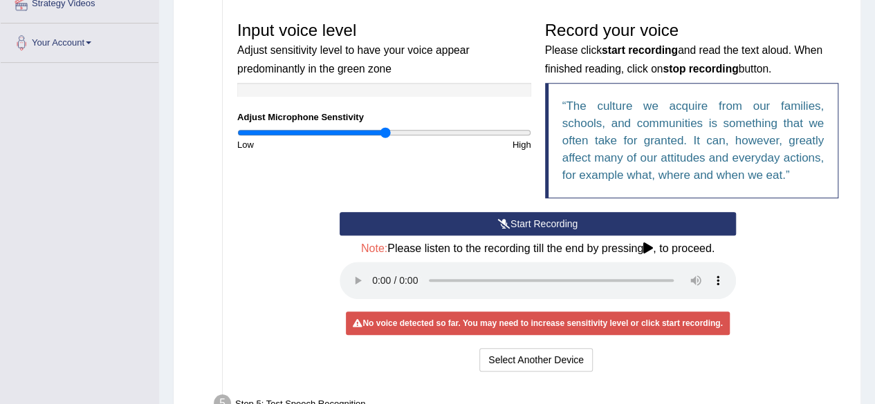
click at [386, 133] on input "range" at bounding box center [384, 132] width 294 height 11
click at [409, 183] on div "Input voice level Adjust sensitivity level to have your voice appear predominan…" at bounding box center [537, 114] width 615 height 198
drag, startPoint x: 382, startPoint y: 129, endPoint x: 274, endPoint y: 139, distance: 109.0
click at [274, 138] on input "range" at bounding box center [384, 132] width 294 height 11
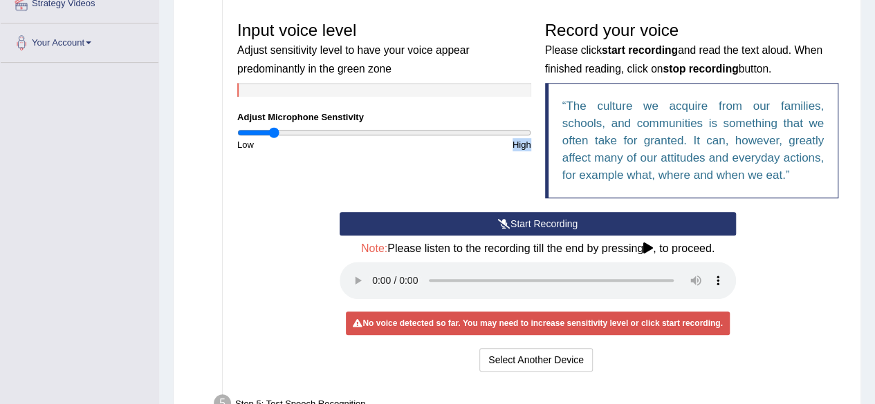
click at [400, 229] on button "Start Recording" at bounding box center [537, 224] width 396 height 24
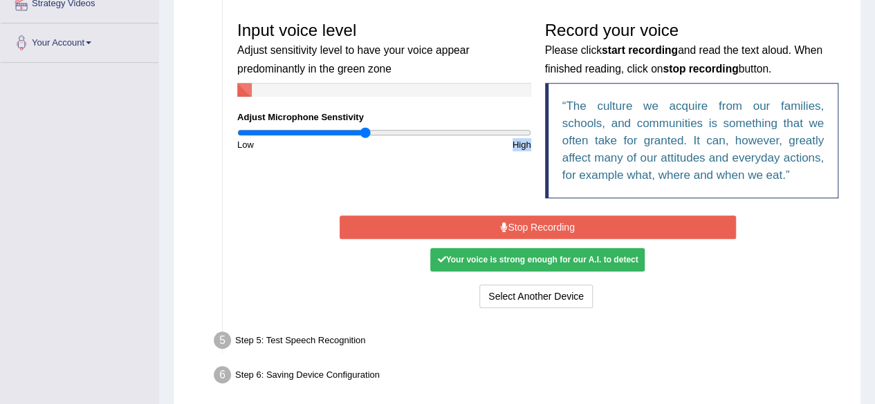
drag, startPoint x: 270, startPoint y: 131, endPoint x: 365, endPoint y: 119, distance: 96.2
click at [365, 127] on input "range" at bounding box center [384, 132] width 294 height 11
click at [514, 226] on button "Stop Recording" at bounding box center [537, 228] width 396 height 24
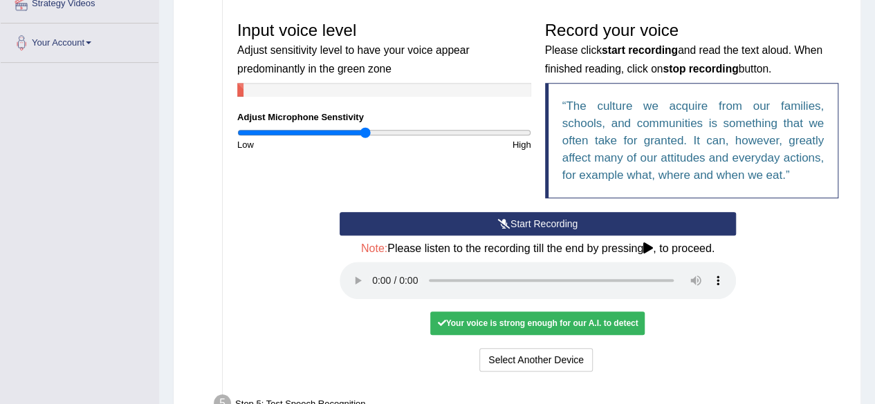
click at [762, 327] on div "Start Recording Stop Recording Note: Please listen to the recording till the en…" at bounding box center [537, 293] width 615 height 163
click at [586, 225] on button "Start Recording" at bounding box center [537, 224] width 396 height 24
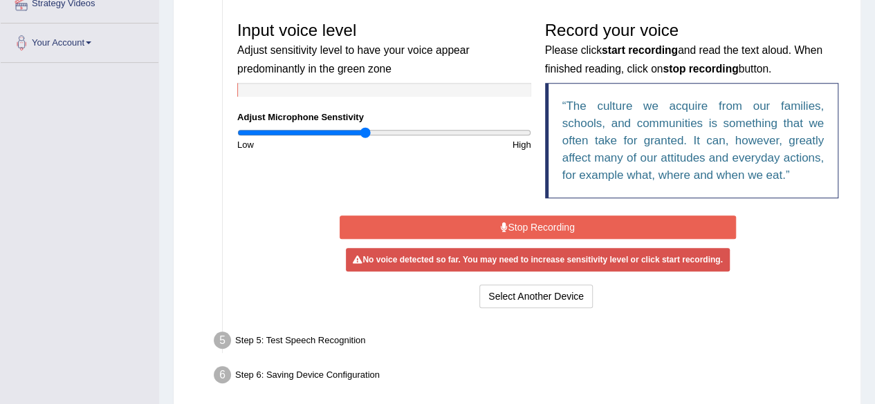
click at [586, 225] on button "Stop Recording" at bounding box center [537, 228] width 396 height 24
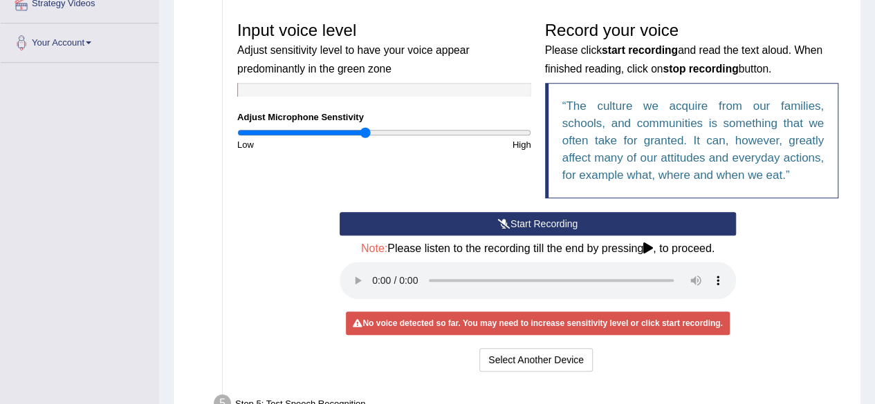
click at [586, 225] on button "Start Recording" at bounding box center [537, 224] width 396 height 24
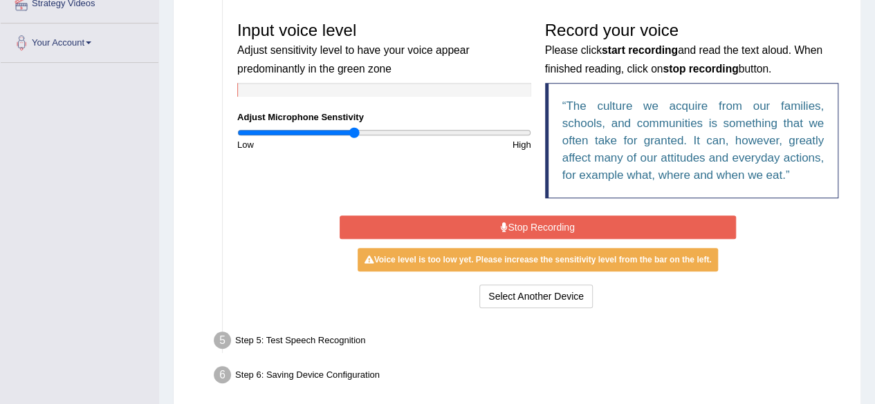
click at [355, 131] on input "range" at bounding box center [384, 132] width 294 height 11
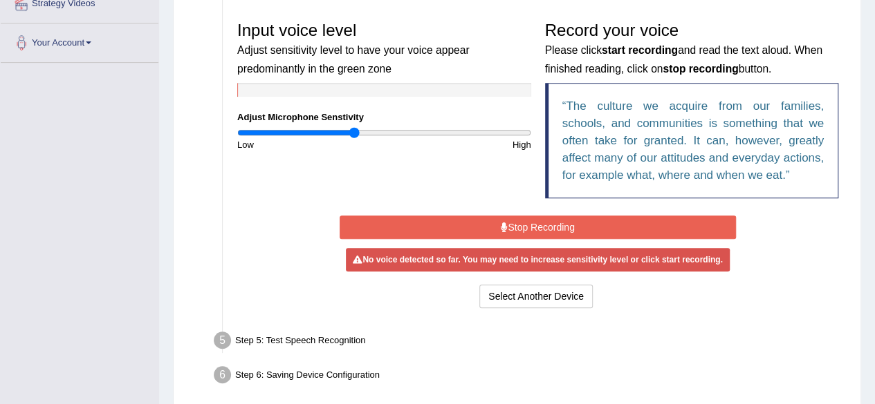
click at [358, 131] on input "range" at bounding box center [384, 132] width 294 height 11
click at [467, 229] on button "Stop Recording" at bounding box center [537, 228] width 396 height 24
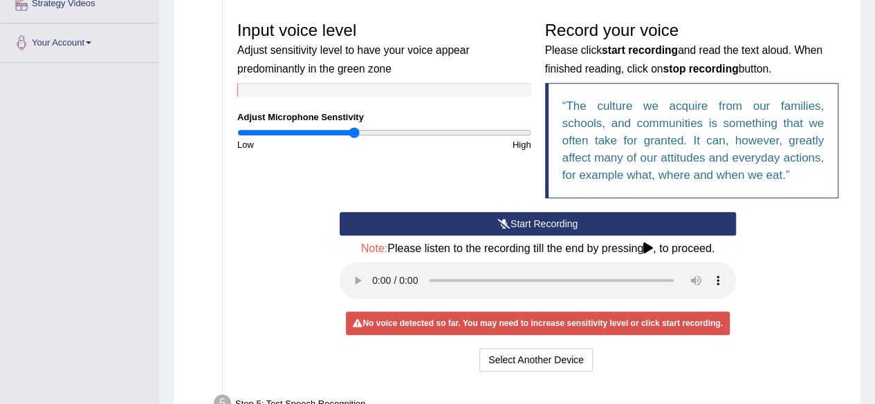
click at [392, 221] on button "Start Recording" at bounding box center [537, 224] width 396 height 24
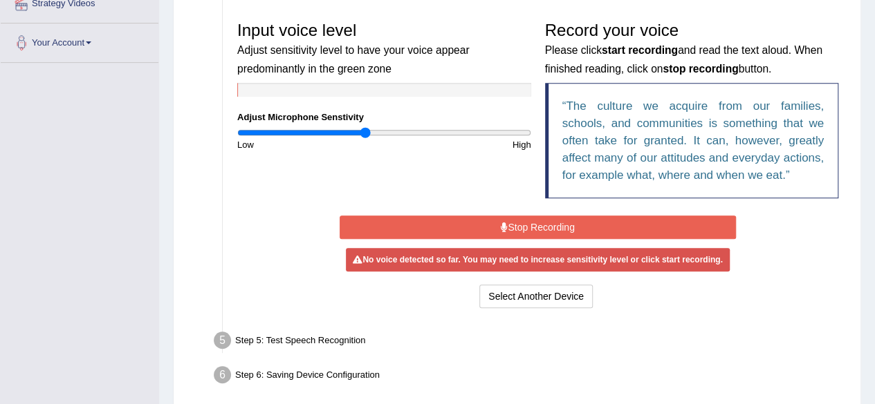
click at [364, 132] on input "range" at bounding box center [384, 132] width 294 height 11
type input "0.92"
click at [372, 132] on input "range" at bounding box center [384, 132] width 294 height 11
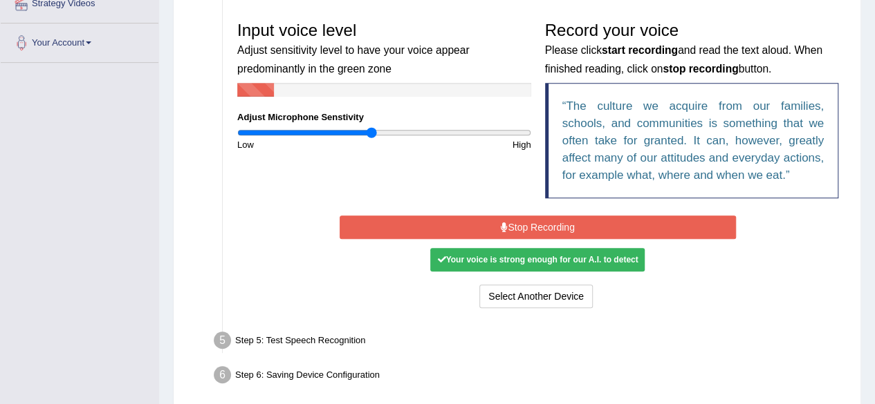
click at [462, 223] on button "Stop Recording" at bounding box center [537, 228] width 396 height 24
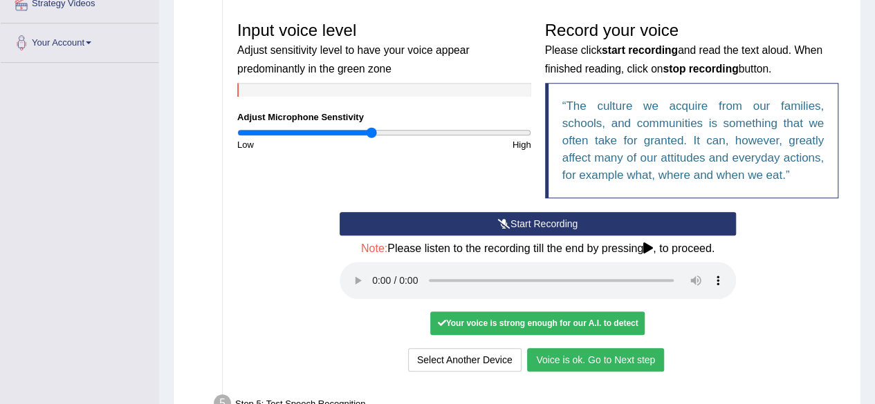
click at [631, 356] on button "Voice is ok. Go to Next step" at bounding box center [595, 360] width 137 height 24
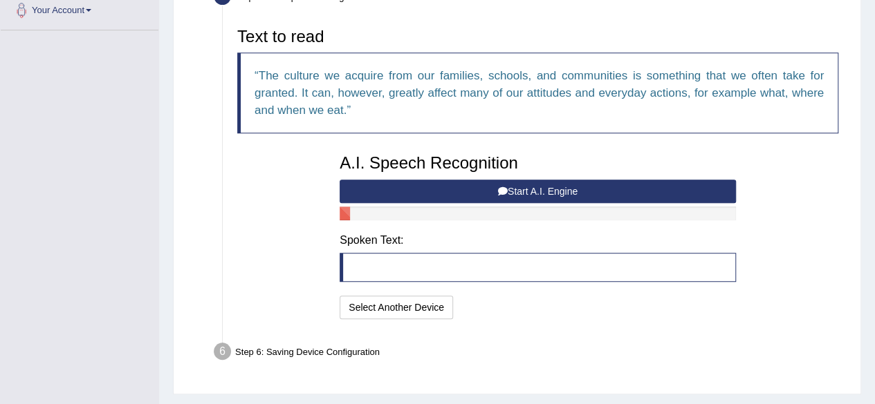
scroll to position [315, 0]
click at [518, 263] on blockquote at bounding box center [537, 266] width 396 height 29
click at [562, 191] on button "Start A.I. Engine" at bounding box center [537, 191] width 396 height 24
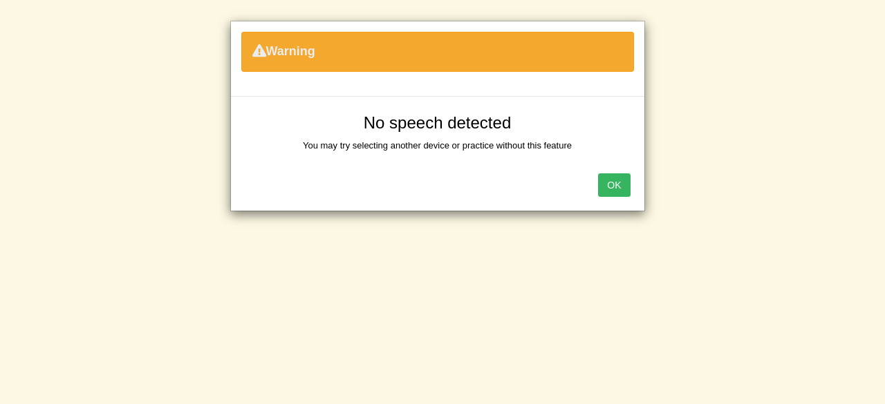
click at [610, 185] on button "OK" at bounding box center [614, 186] width 32 height 24
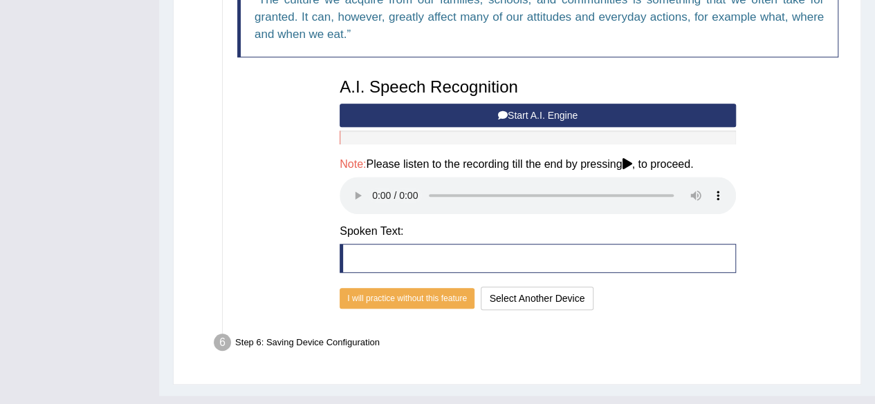
scroll to position [392, 0]
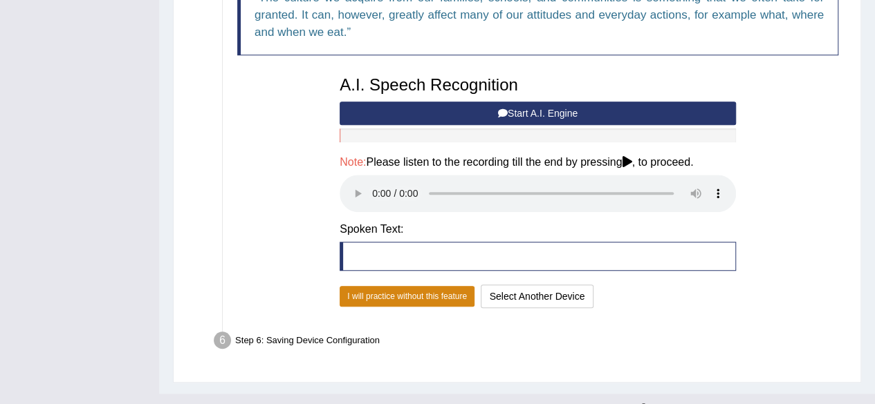
click at [447, 296] on button "I will practice without this feature" at bounding box center [406, 296] width 135 height 21
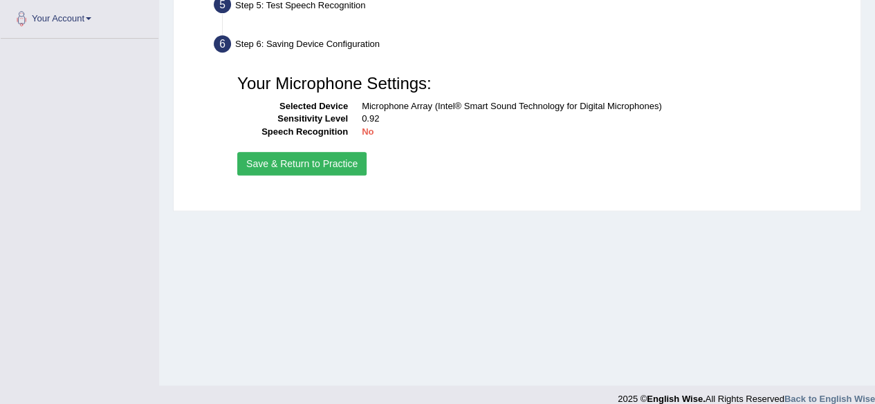
scroll to position [304, 0]
click at [344, 164] on button "Save & Return to Practice" at bounding box center [301, 165] width 129 height 24
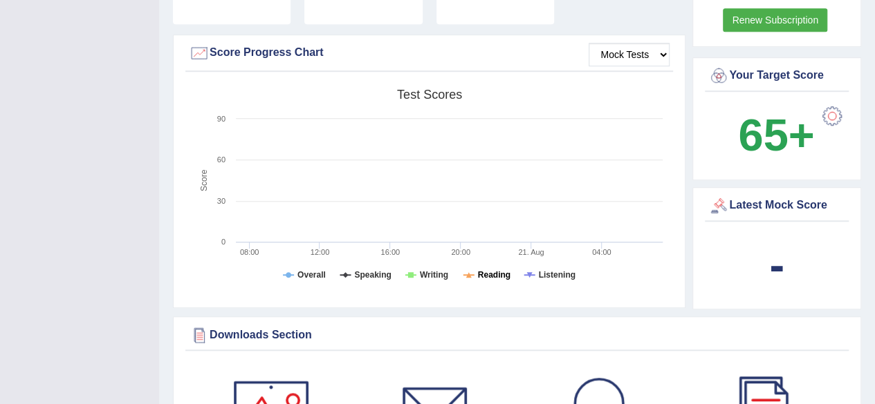
scroll to position [393, 0]
click at [650, 44] on select "Mock Tests" at bounding box center [628, 56] width 81 height 24
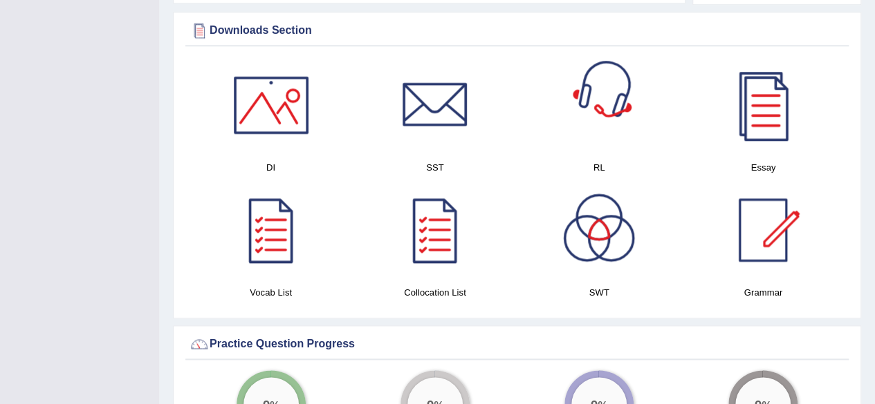
scroll to position [700, 0]
click at [756, 103] on div at bounding box center [762, 104] width 97 height 97
click at [286, 93] on div at bounding box center [271, 104] width 97 height 97
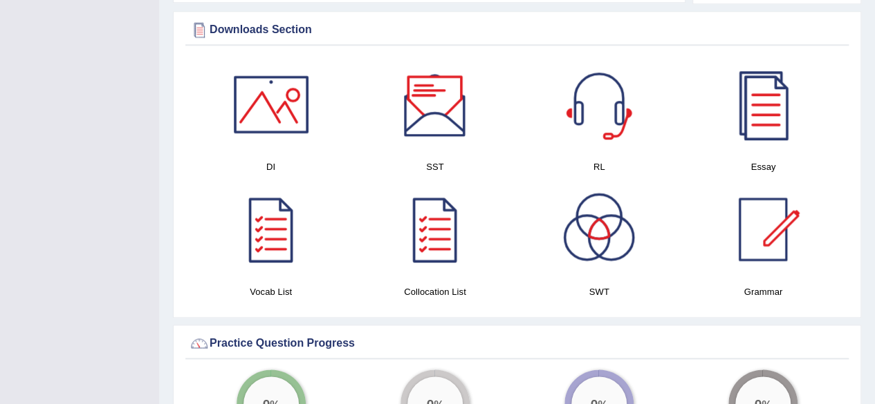
click at [431, 95] on div at bounding box center [434, 104] width 97 height 97
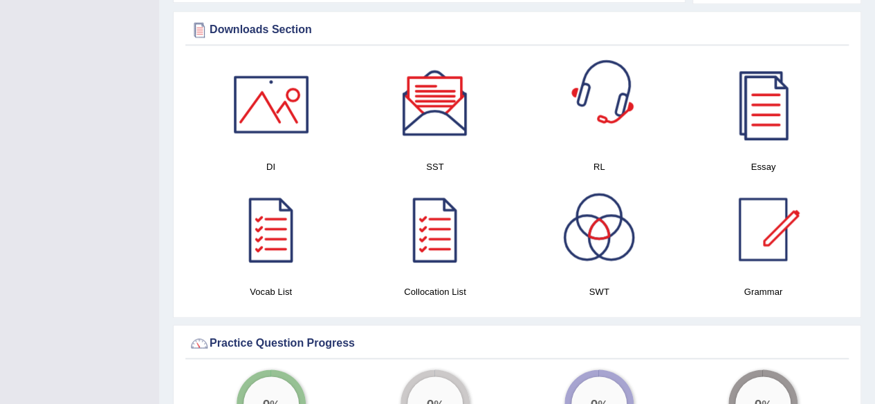
click at [593, 91] on div at bounding box center [598, 104] width 97 height 97
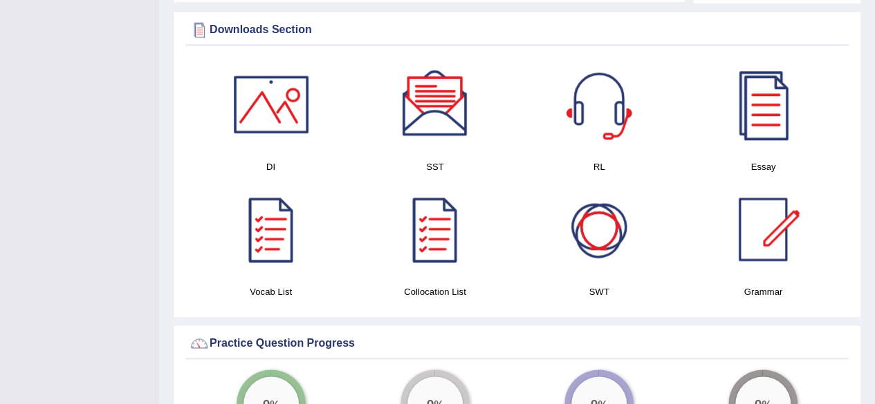
click at [265, 232] on div at bounding box center [271, 229] width 97 height 97
click at [436, 234] on div at bounding box center [434, 229] width 97 height 97
click at [578, 221] on div at bounding box center [598, 229] width 97 height 97
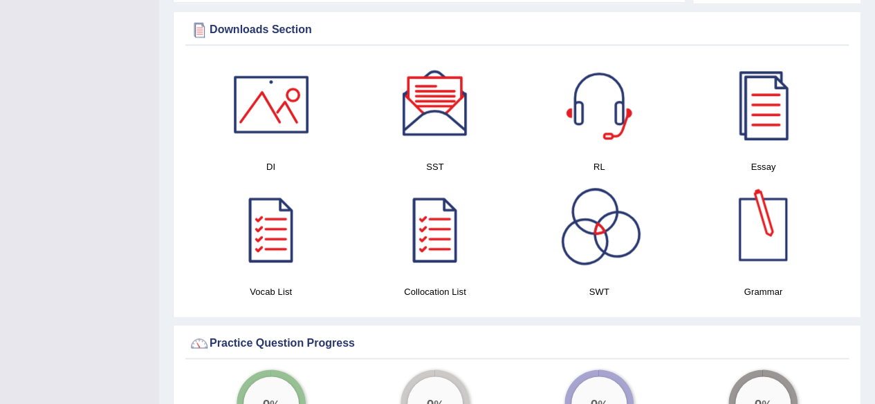
click at [763, 233] on div at bounding box center [762, 229] width 97 height 97
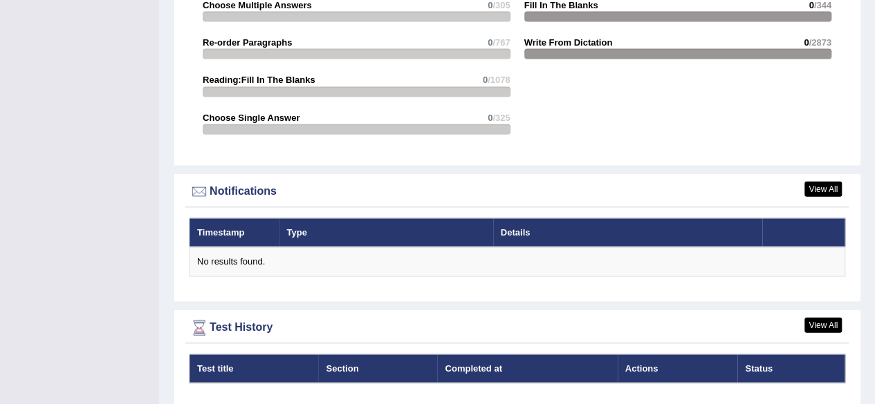
scroll to position [1553, 0]
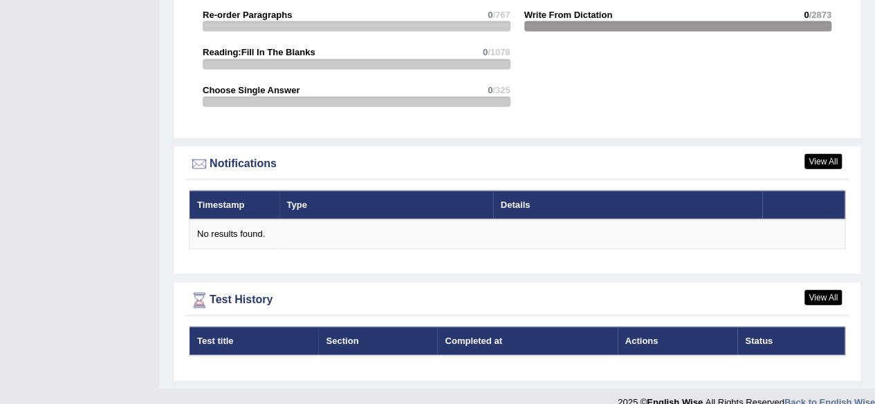
click at [347, 330] on th "Section" at bounding box center [377, 341] width 119 height 29
click at [347, 327] on th "Section" at bounding box center [377, 341] width 119 height 29
click at [478, 333] on th "Completed at" at bounding box center [527, 341] width 180 height 29
click at [653, 327] on th "Actions" at bounding box center [677, 341] width 120 height 29
click at [764, 327] on th "Status" at bounding box center [790, 341] width 107 height 29
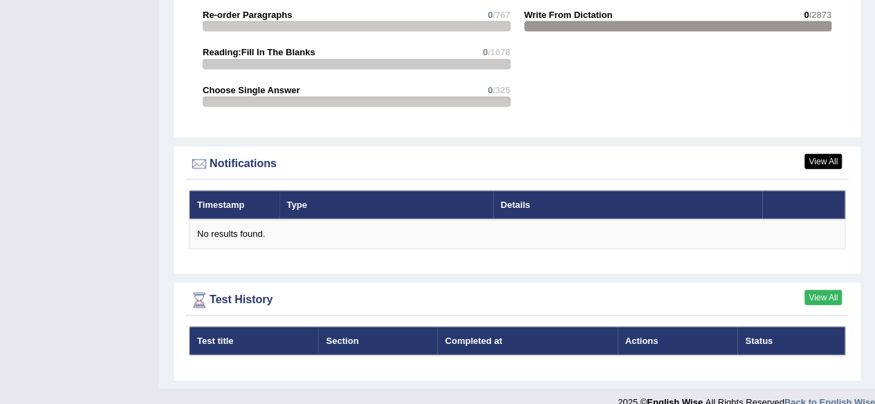
click at [828, 290] on link "View All" at bounding box center [822, 297] width 37 height 15
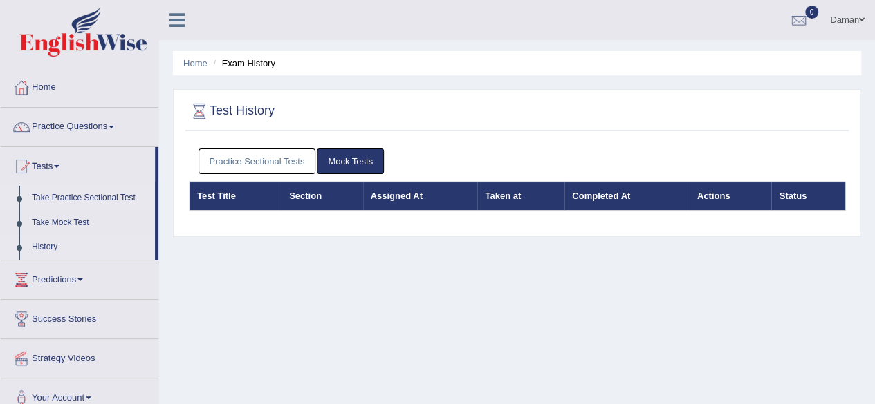
click at [119, 196] on link "Take Practice Sectional Test" at bounding box center [90, 198] width 129 height 25
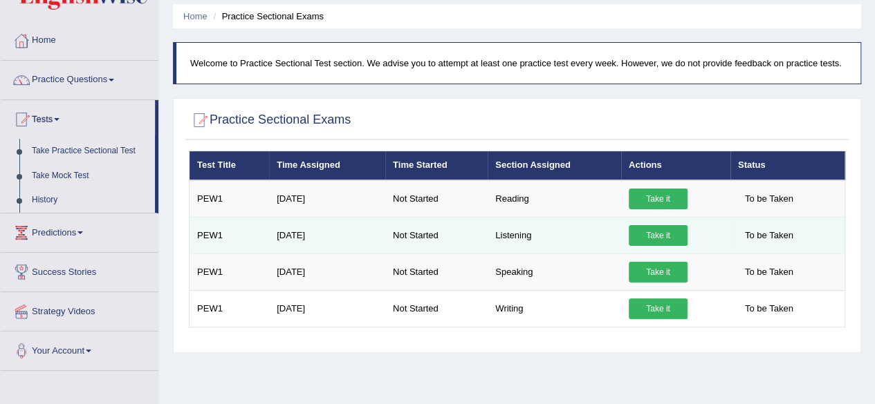
scroll to position [46, 0]
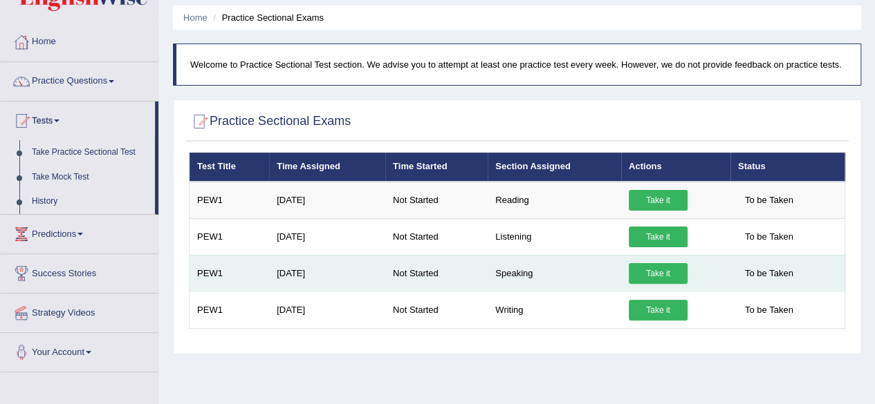
click at [652, 274] on link "Take it" at bounding box center [657, 273] width 59 height 21
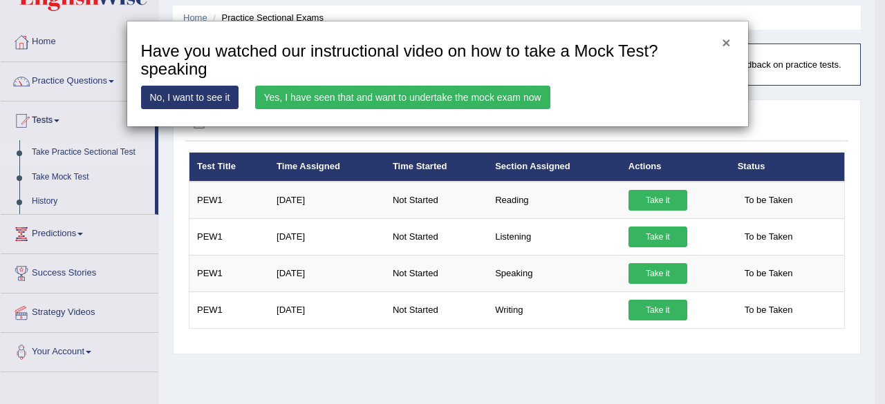
click at [728, 43] on button "×" at bounding box center [726, 42] width 8 height 15
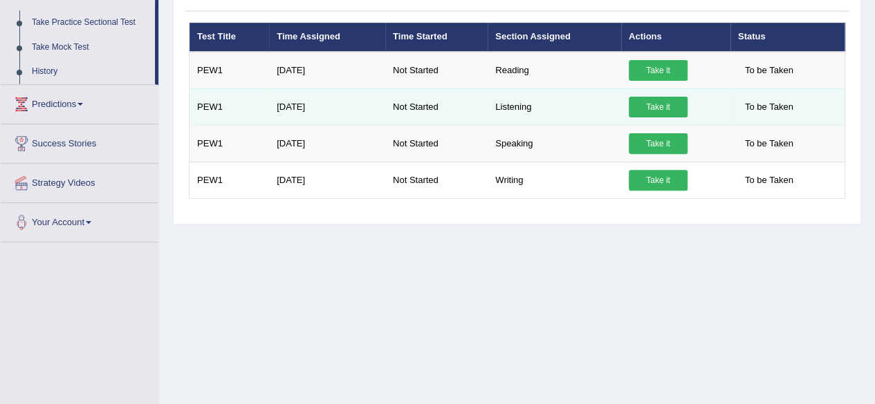
scroll to position [120, 0]
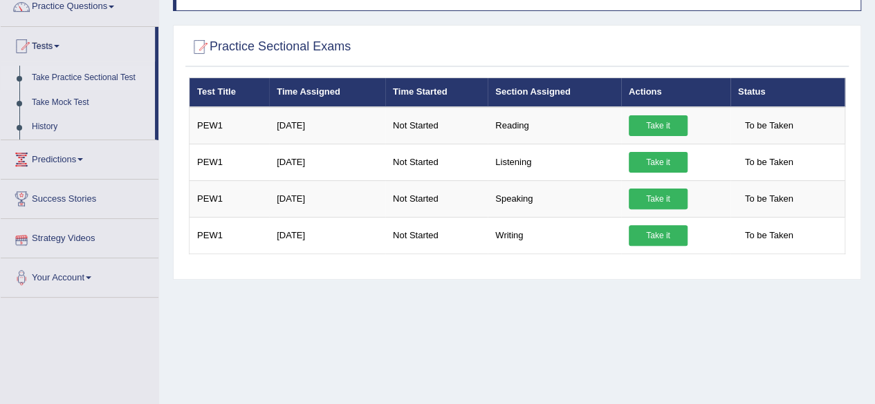
click at [97, 233] on link "Strategy Videos" at bounding box center [80, 236] width 158 height 35
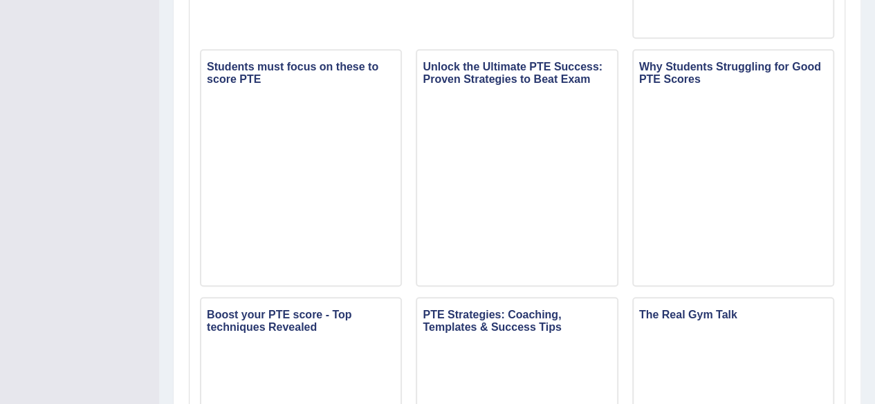
scroll to position [614, 0]
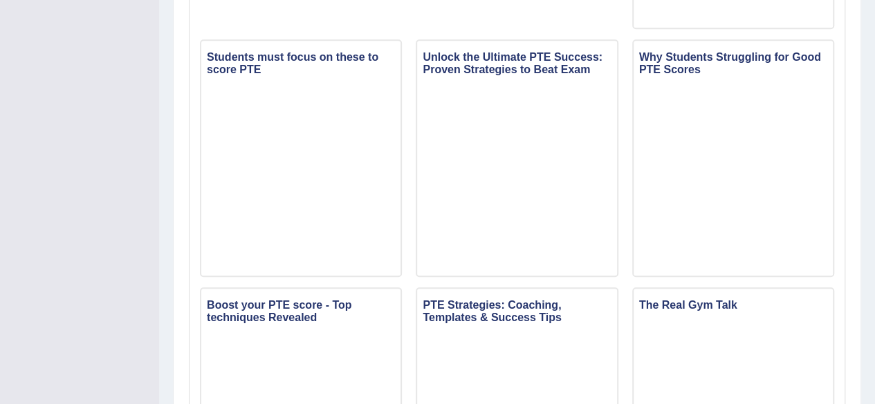
click at [97, 241] on div "Toggle navigation Home Practice Questions Speaking Practice Read Aloud Repeat S…" at bounding box center [437, 227] width 875 height 1683
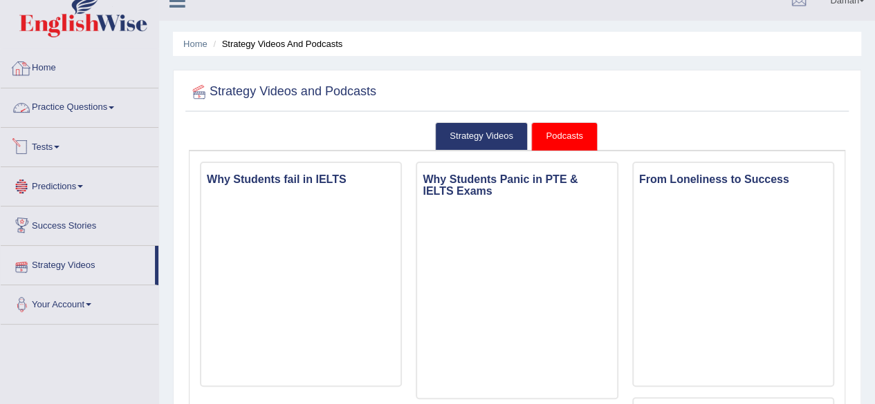
scroll to position [19, 0]
click at [91, 113] on link "Practice Questions" at bounding box center [80, 106] width 158 height 35
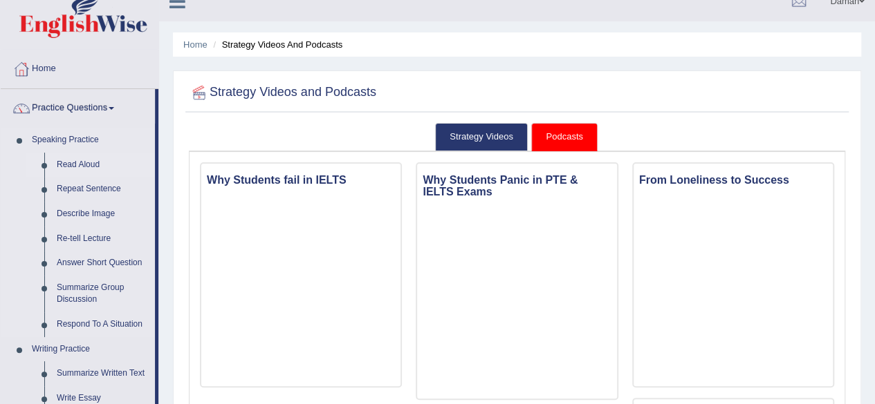
click at [85, 167] on link "Read Aloud" at bounding box center [102, 165] width 104 height 25
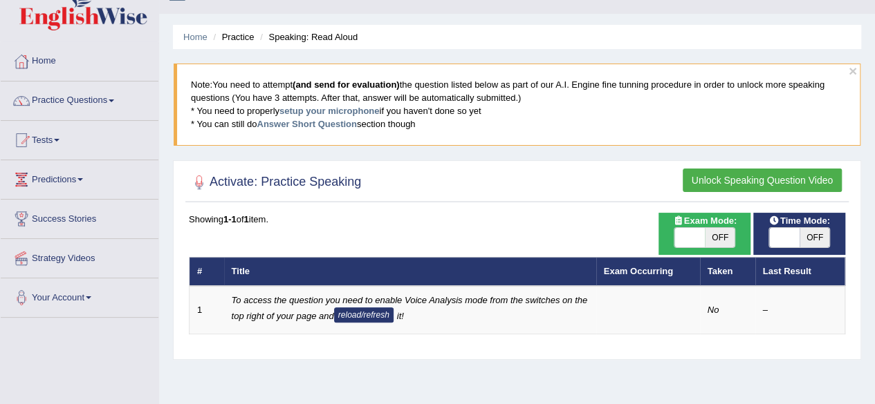
scroll to position [25, 0]
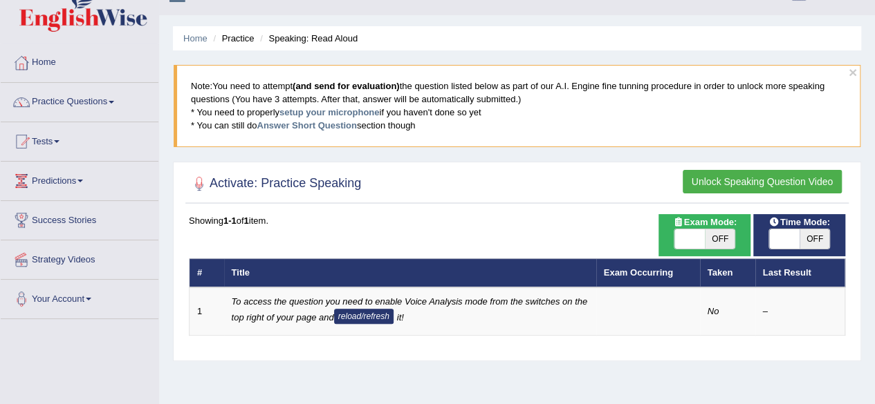
click at [706, 178] on button "Unlock Speaking Question Video" at bounding box center [761, 182] width 159 height 24
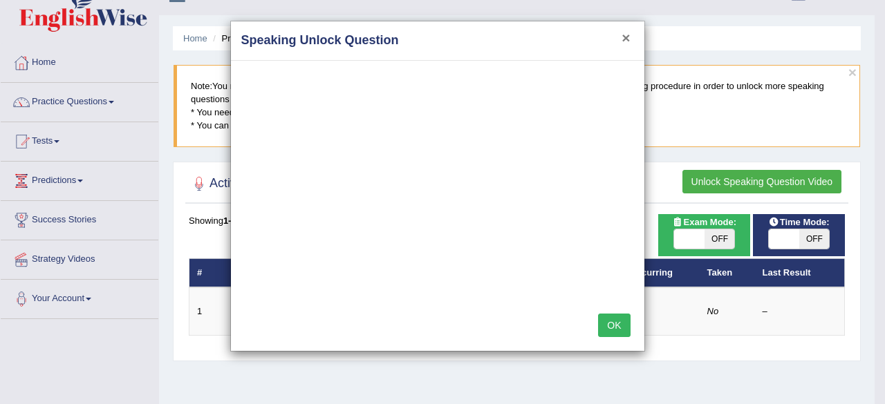
click at [627, 38] on button "×" at bounding box center [625, 37] width 8 height 15
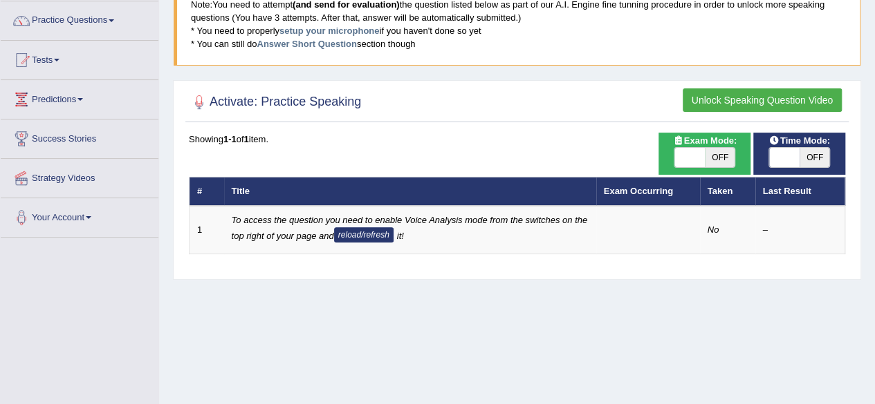
scroll to position [106, 0]
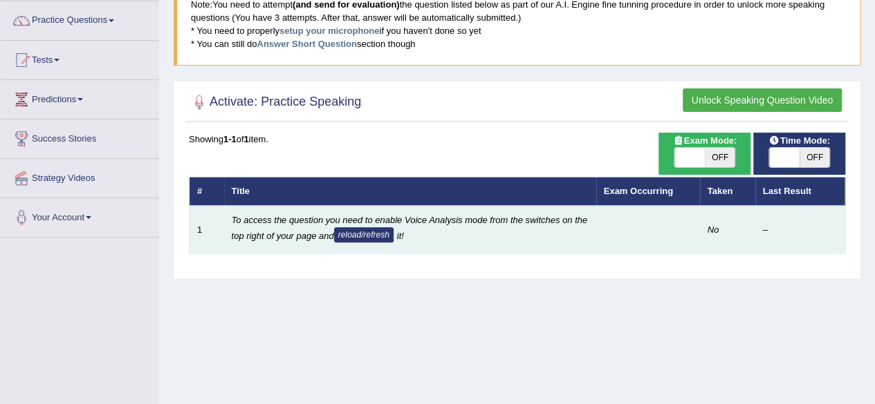
click at [373, 235] on button "reload/refresh" at bounding box center [363, 234] width 59 height 15
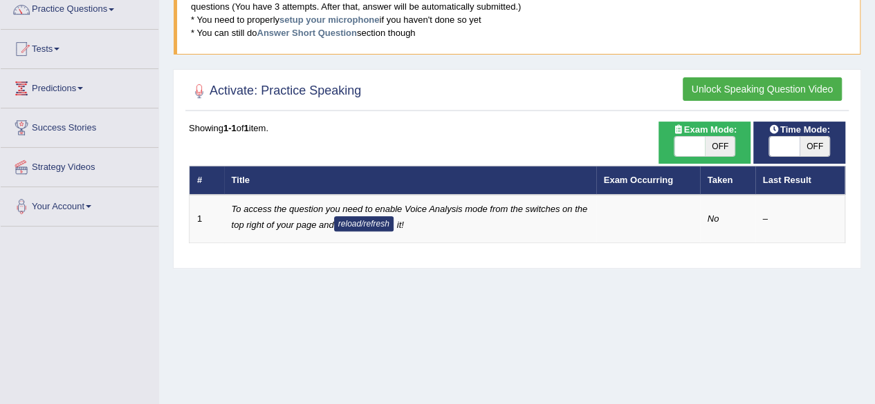
click at [720, 142] on span "OFF" at bounding box center [719, 146] width 30 height 19
checkbox input "true"
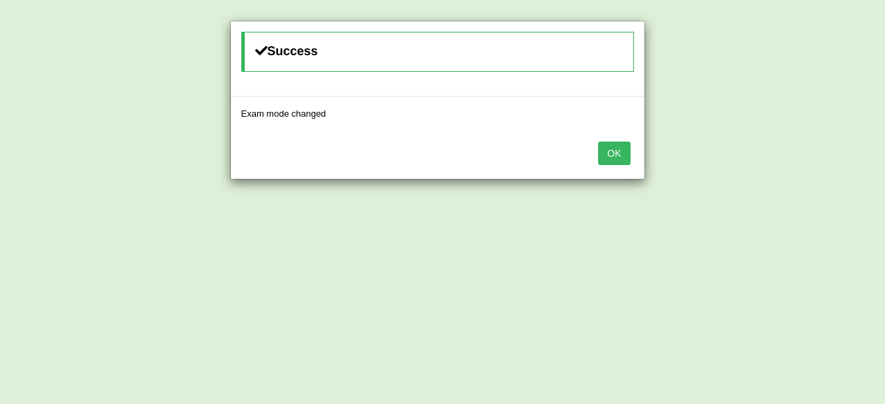
click at [618, 154] on button "OK" at bounding box center [614, 154] width 32 height 24
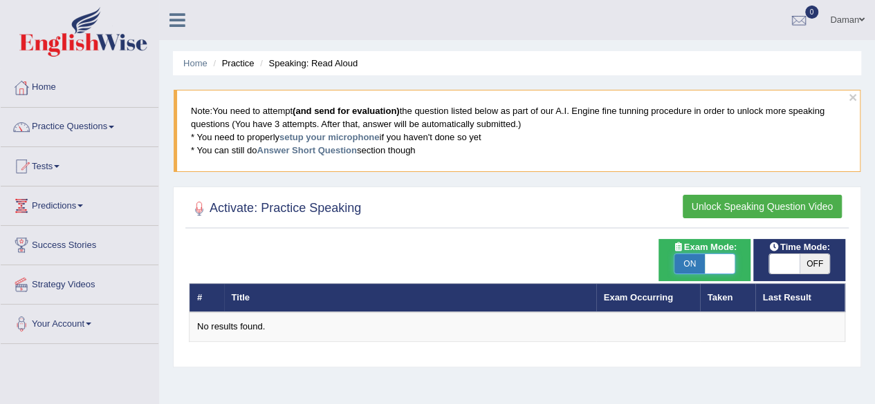
click at [717, 266] on span at bounding box center [719, 263] width 30 height 19
checkbox input "false"
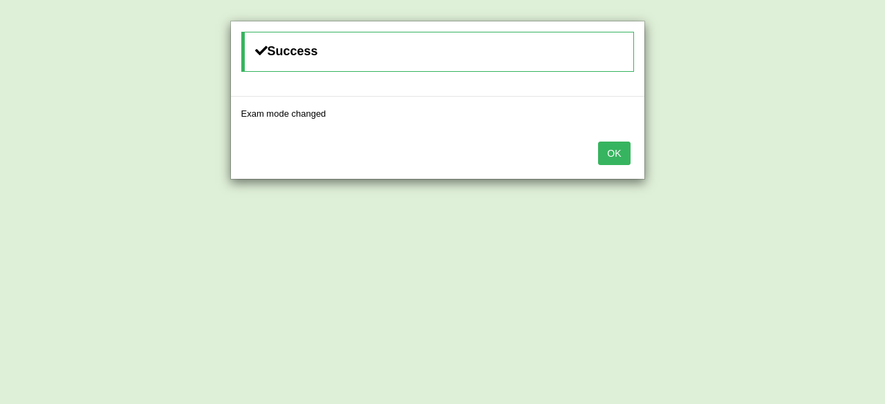
click at [610, 152] on button "OK" at bounding box center [614, 154] width 32 height 24
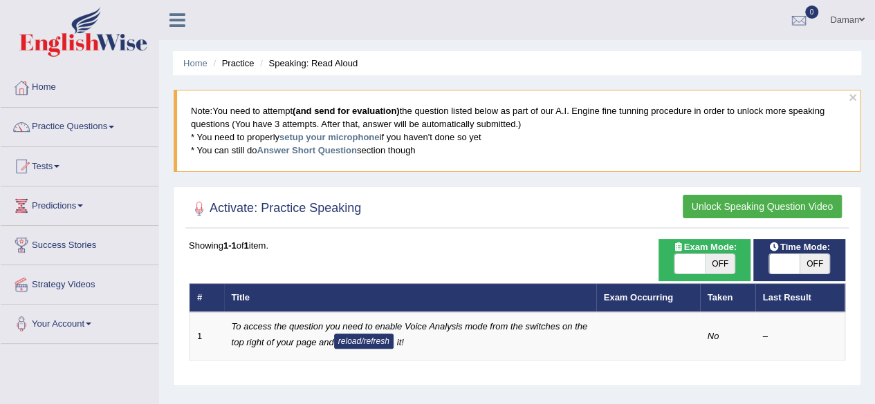
click at [695, 201] on button "Unlock Speaking Question Video" at bounding box center [761, 207] width 159 height 24
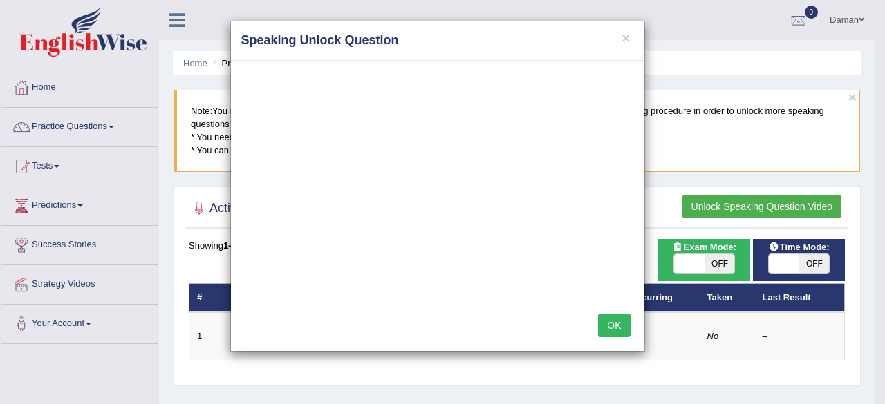
click at [38, 88] on div "× Speaking Unlock Question OK" at bounding box center [442, 202] width 885 height 404
click at [626, 40] on button "×" at bounding box center [625, 37] width 8 height 15
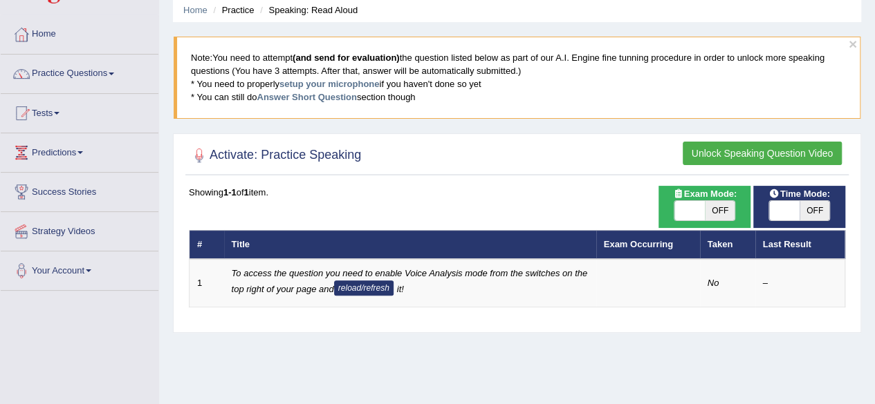
scroll to position [62, 0]
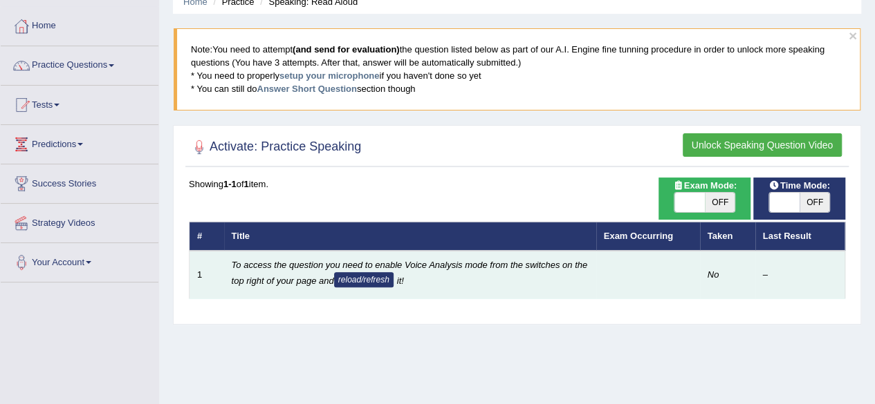
click at [263, 272] on td "To access the question you need to enable Voice Analysis mode from the switches…" at bounding box center [410, 275] width 372 height 48
click at [199, 272] on td "1" at bounding box center [206, 275] width 35 height 48
click at [326, 268] on td "To access the question you need to enable Voice Analysis mode from the switches…" at bounding box center [410, 275] width 372 height 48
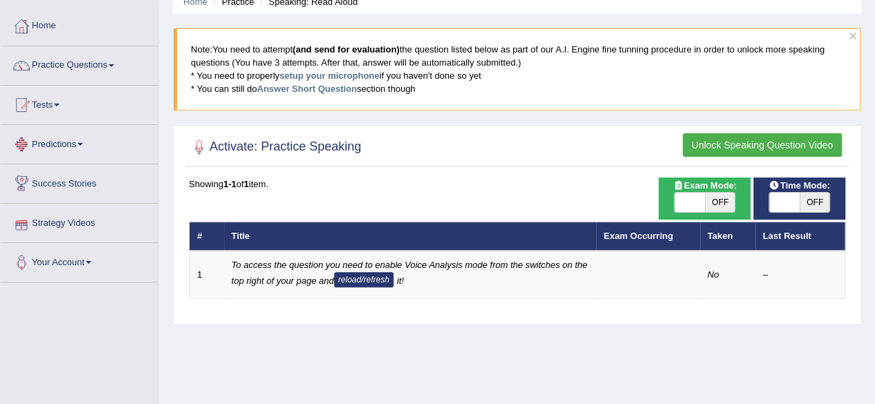
scroll to position [0, 0]
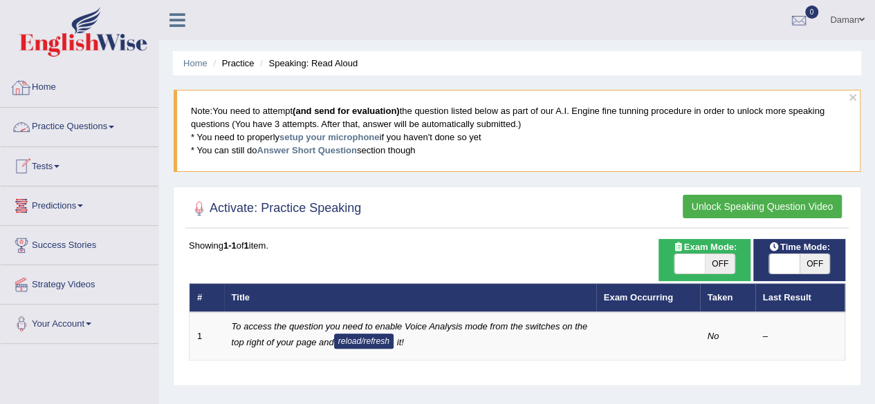
click at [32, 93] on link "Home" at bounding box center [80, 85] width 158 height 35
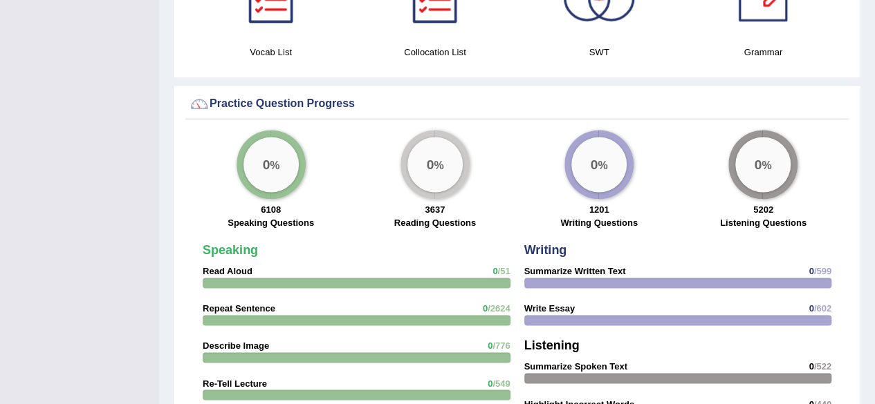
scroll to position [940, 0]
click at [330, 277] on div at bounding box center [357, 282] width 308 height 10
click at [274, 156] on div "0 %" at bounding box center [270, 163] width 55 height 55
click at [279, 216] on label "Speaking Questions" at bounding box center [270, 222] width 86 height 13
click at [241, 243] on strong "Speaking" at bounding box center [230, 250] width 55 height 14
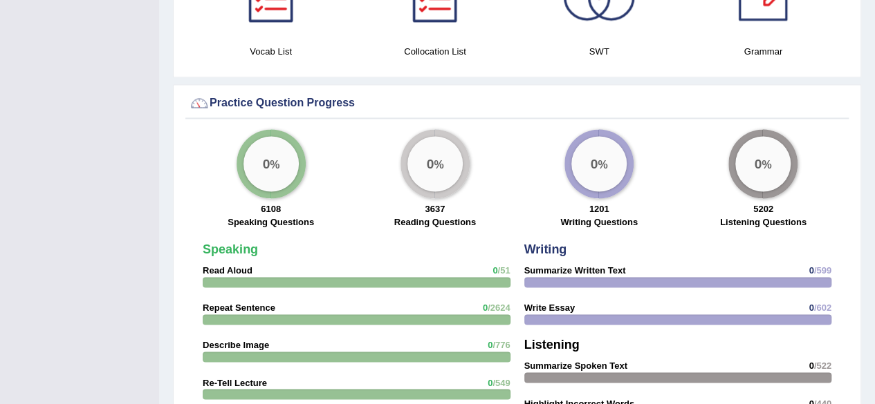
click at [279, 156] on div "0 %" at bounding box center [270, 163] width 55 height 55
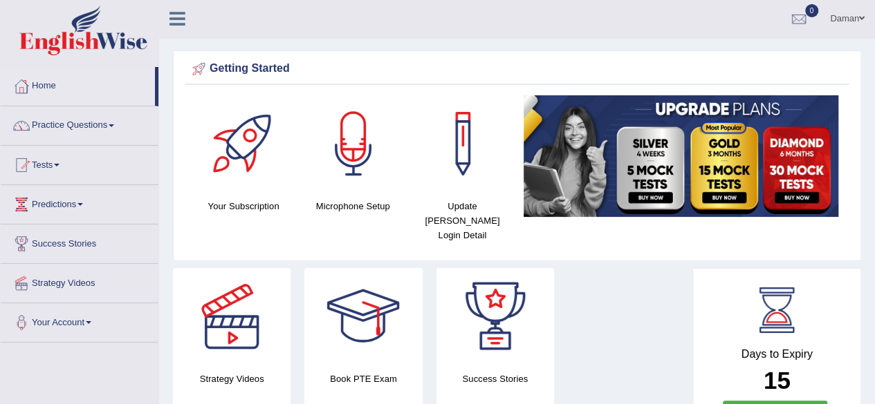
scroll to position [0, 0]
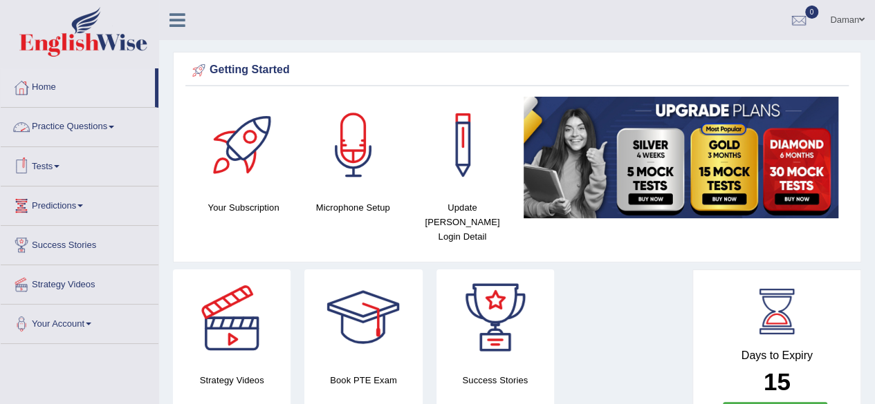
click at [81, 132] on link "Practice Questions" at bounding box center [80, 125] width 158 height 35
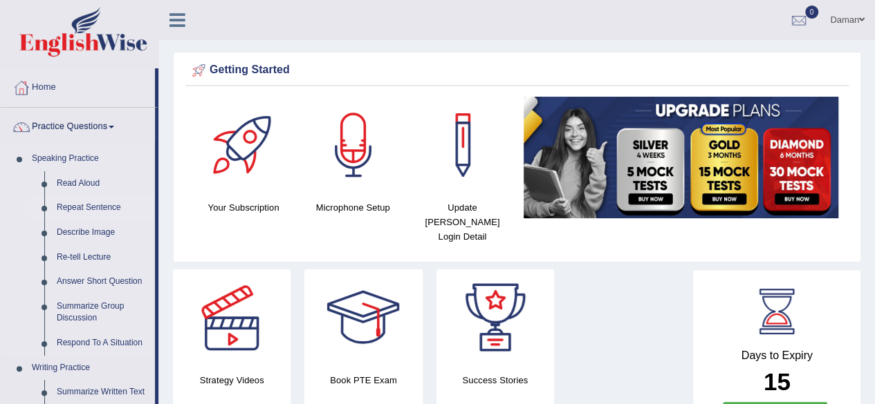
click at [94, 210] on link "Repeat Sentence" at bounding box center [102, 208] width 104 height 25
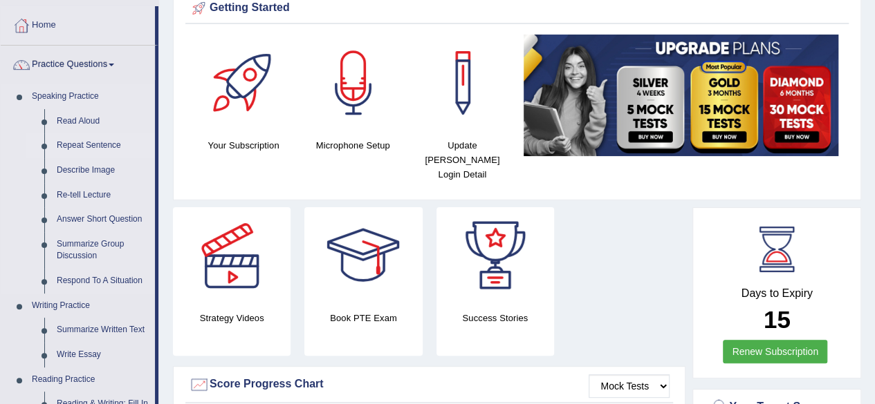
scroll to position [85, 0]
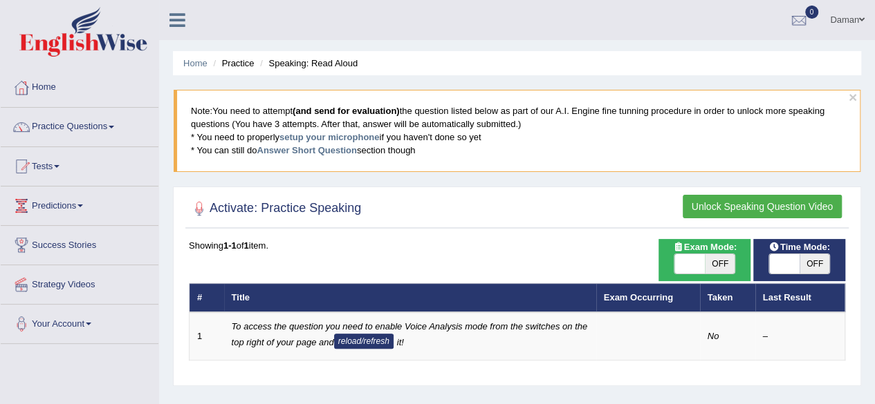
click at [337, 62] on li "Speaking: Read Aloud" at bounding box center [306, 63] width 101 height 13
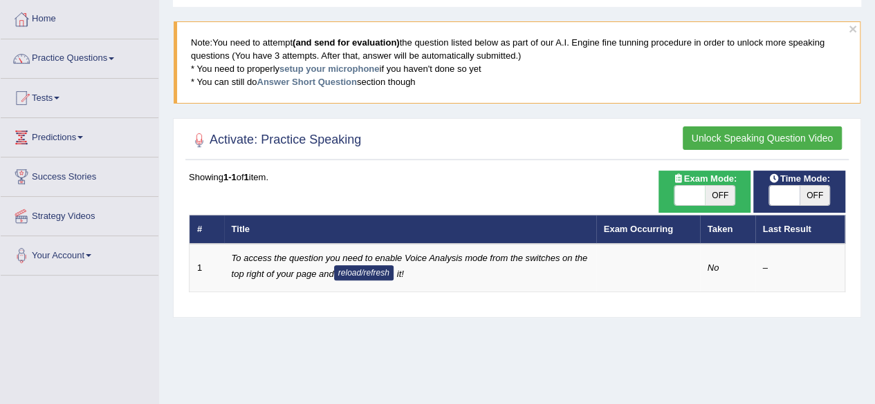
scroll to position [71, 0]
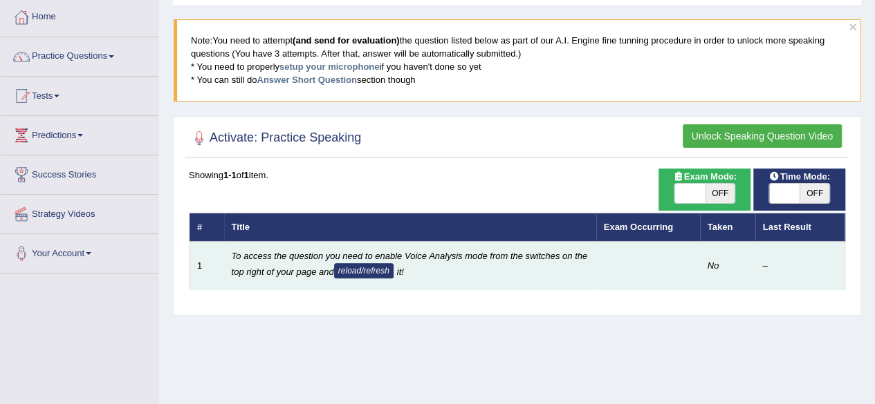
click at [289, 256] on em "To access the question you need to enable Voice Analysis mode from the switches…" at bounding box center [410, 264] width 356 height 26
click at [707, 263] on em "No" at bounding box center [713, 266] width 12 height 10
click at [199, 264] on td "1" at bounding box center [206, 266] width 35 height 48
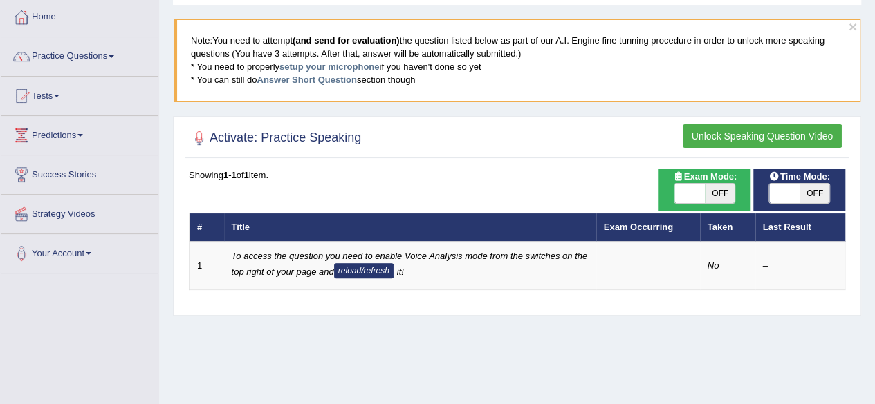
click at [242, 229] on th "Title" at bounding box center [410, 227] width 372 height 29
click at [268, 174] on div "Showing 1-1 of 1 item." at bounding box center [517, 175] width 656 height 13
click at [299, 138] on h2 "Activate: Practice Speaking" at bounding box center [275, 138] width 172 height 21
click at [714, 130] on button "Unlock Speaking Question Video" at bounding box center [761, 136] width 159 height 24
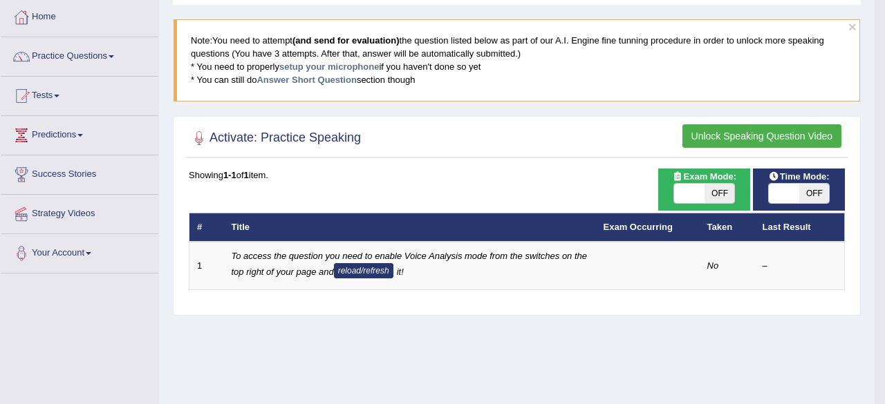
click at [714, 130] on body "Toggle navigation Home Practice Questions Speaking Practice Read Aloud Repeat S…" at bounding box center [442, 131] width 885 height 404
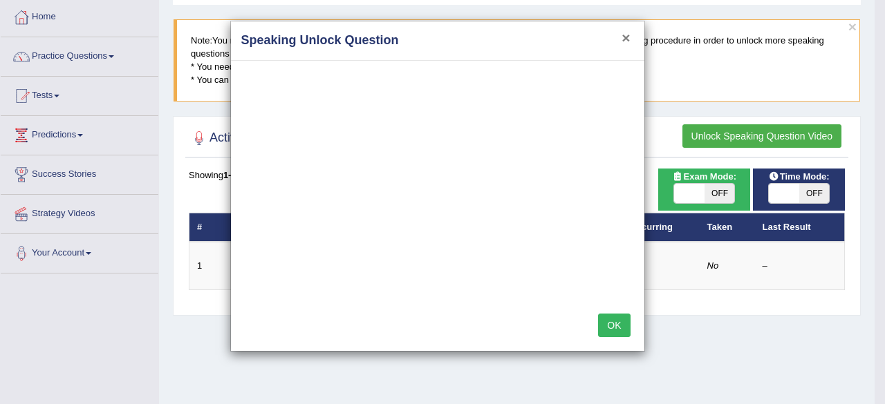
click at [625, 41] on button "×" at bounding box center [625, 37] width 8 height 15
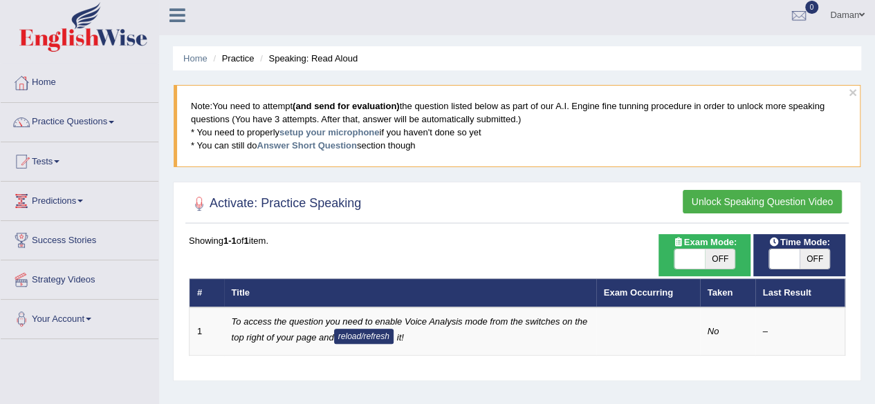
scroll to position [0, 0]
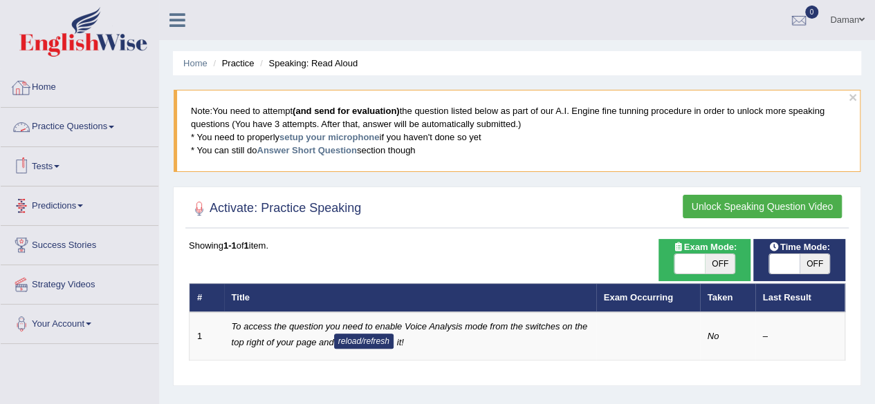
click at [43, 89] on link "Home" at bounding box center [80, 85] width 158 height 35
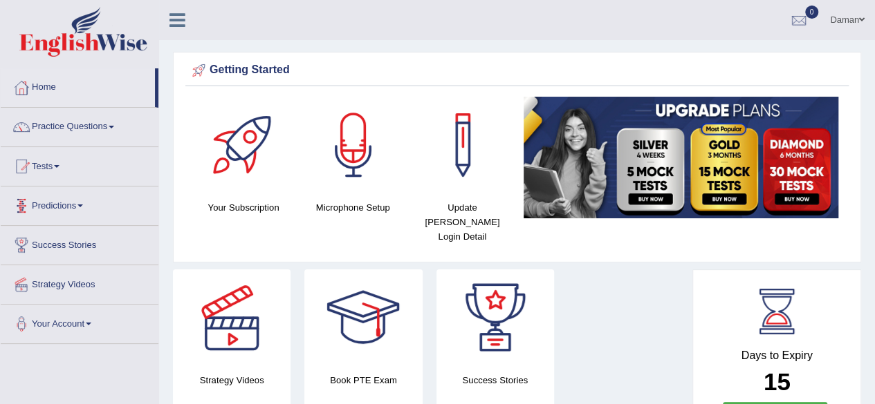
click at [71, 206] on link "Predictions" at bounding box center [80, 204] width 158 height 35
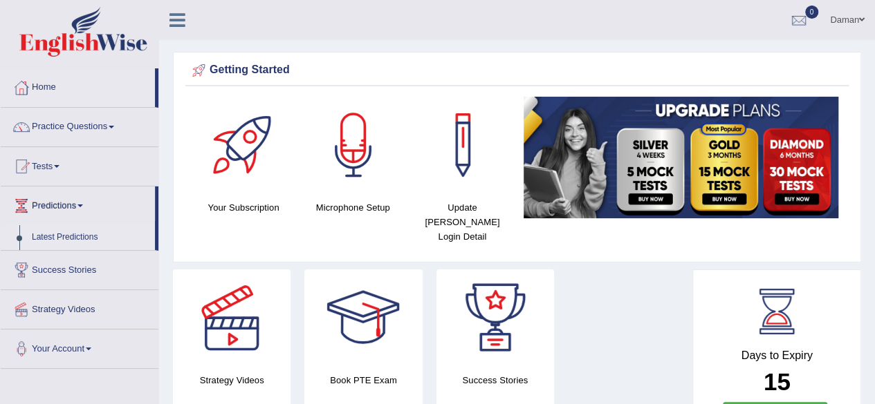
click at [73, 236] on link "Latest Predictions" at bounding box center [90, 237] width 129 height 25
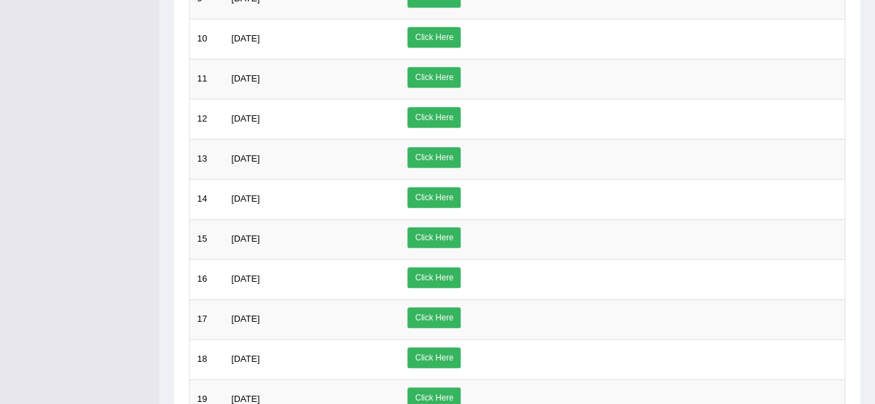
scroll to position [691, 0]
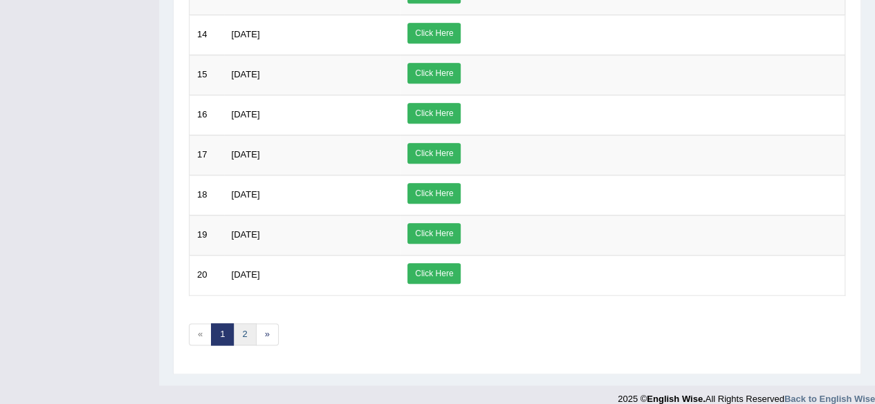
click at [242, 324] on link "2" at bounding box center [244, 335] width 23 height 23
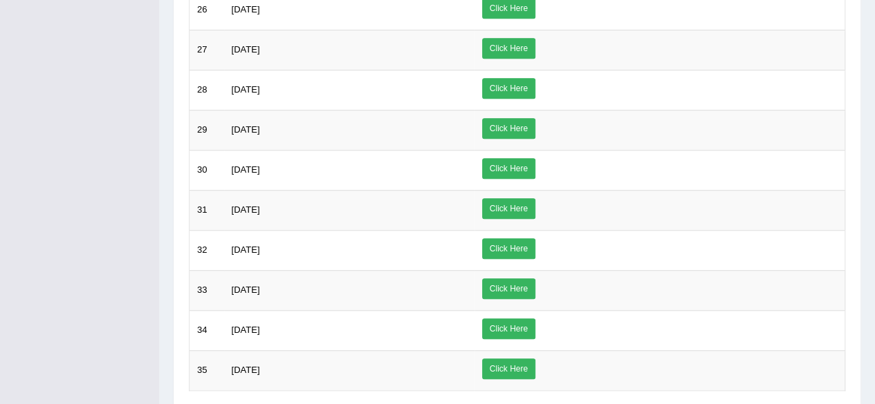
scroll to position [494, 0]
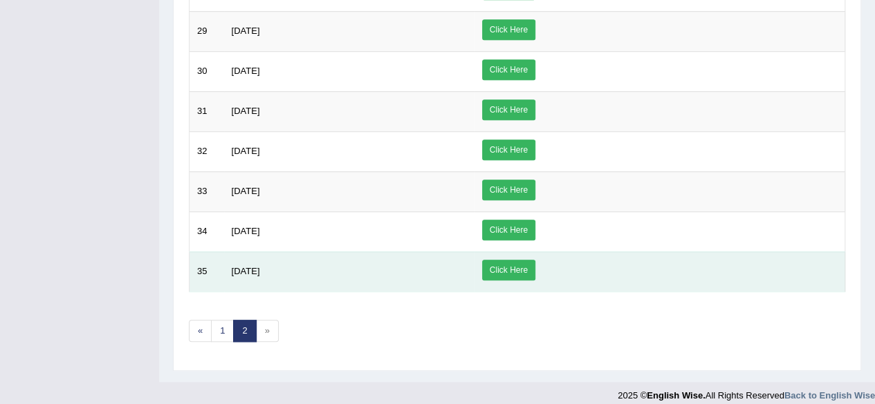
click at [535, 260] on link "Click Here" at bounding box center [508, 270] width 53 height 21
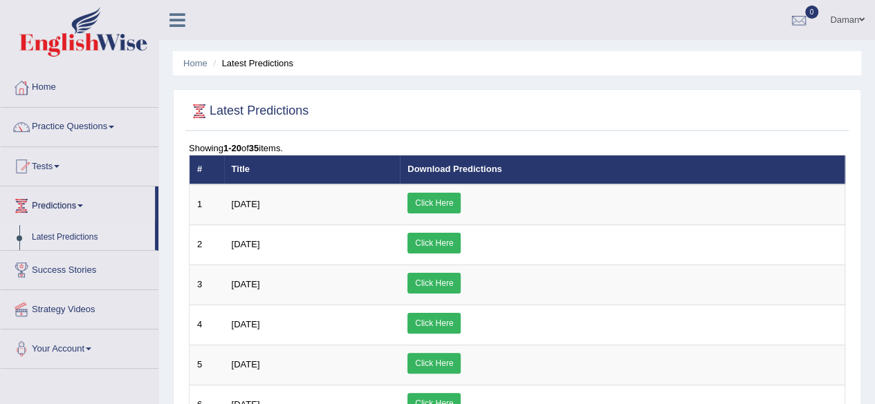
scroll to position [1, 0]
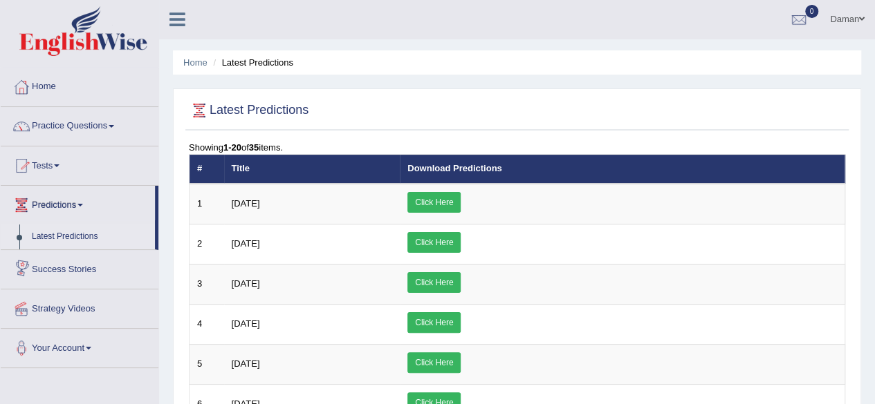
click at [82, 266] on link "Success Stories" at bounding box center [80, 267] width 158 height 35
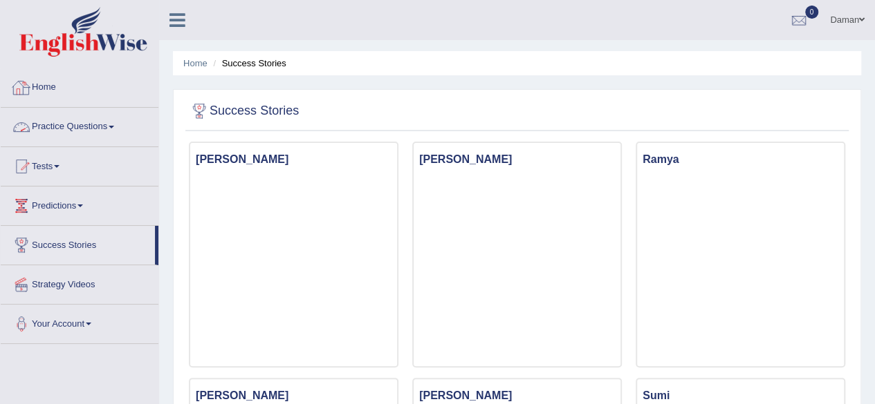
click at [47, 86] on link "Home" at bounding box center [80, 85] width 158 height 35
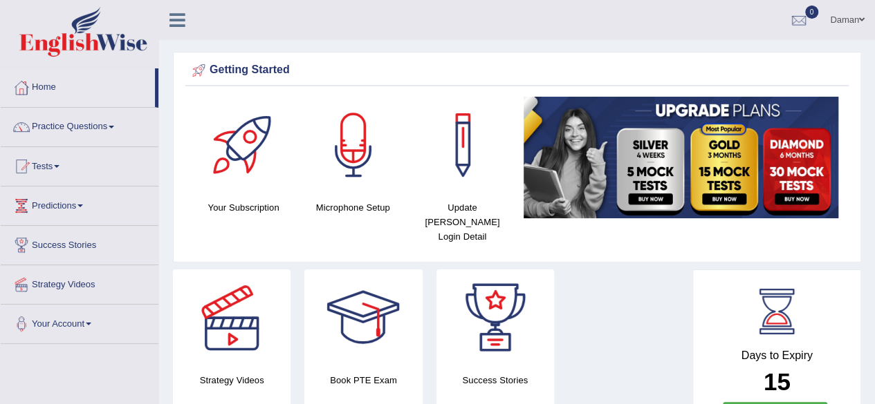
click at [91, 286] on link "Strategy Videos" at bounding box center [80, 282] width 158 height 35
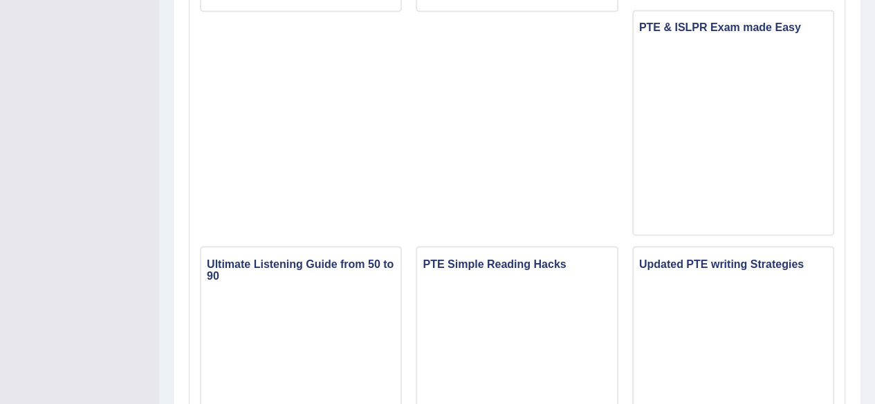
scroll to position [1284, 0]
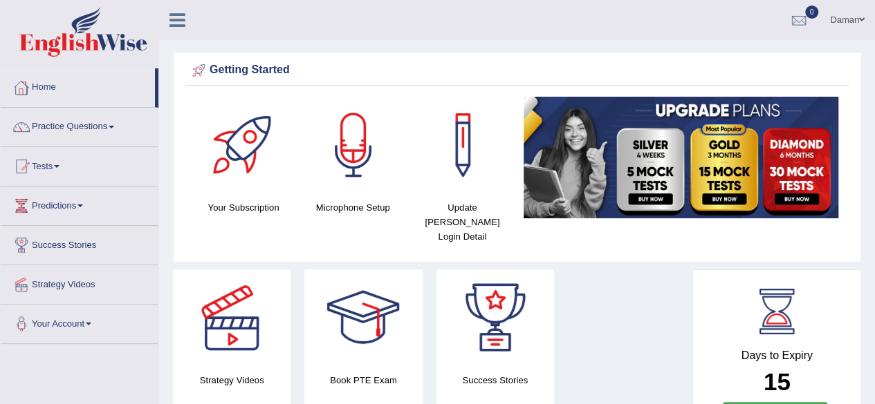
click at [44, 86] on link "Home" at bounding box center [78, 85] width 154 height 35
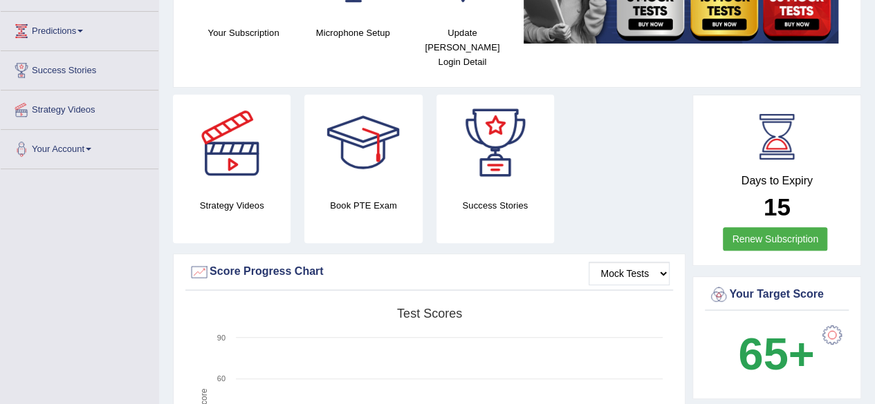
scroll to position [172, 0]
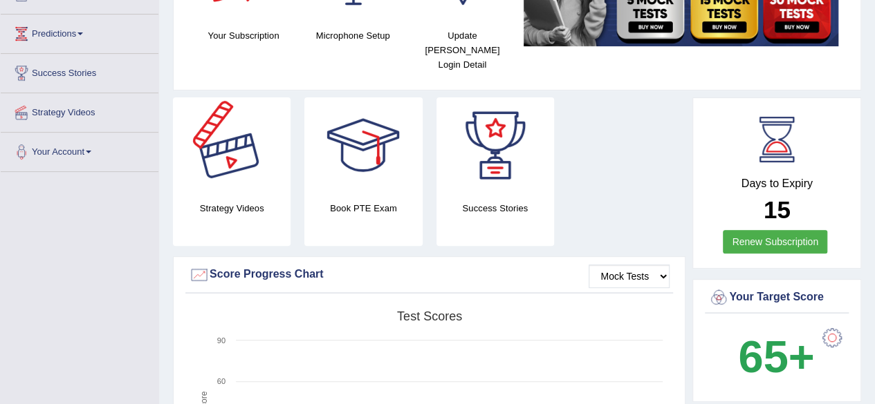
click at [234, 143] on div at bounding box center [231, 145] width 97 height 97
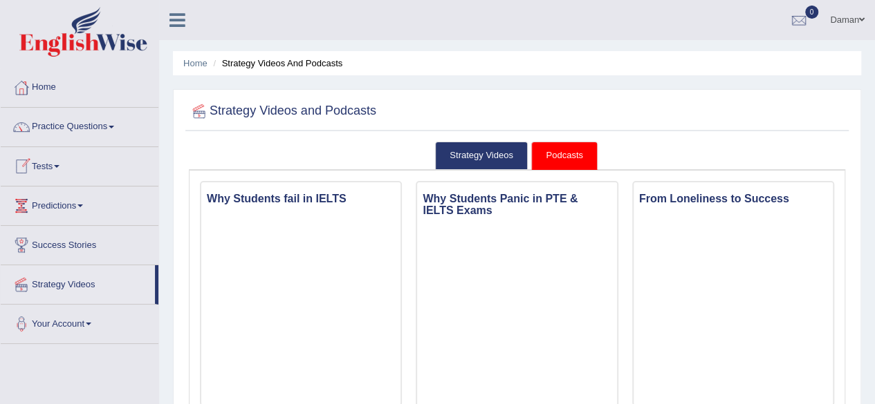
click at [63, 168] on link "Tests" at bounding box center [80, 164] width 158 height 35
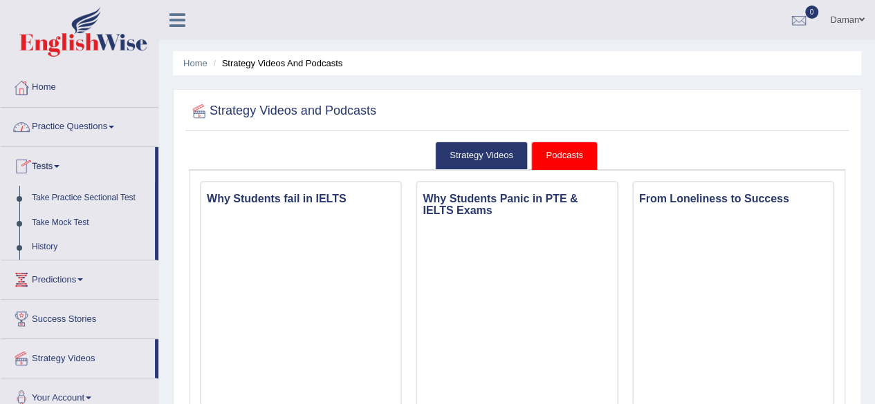
click at [94, 131] on link "Practice Questions" at bounding box center [80, 125] width 158 height 35
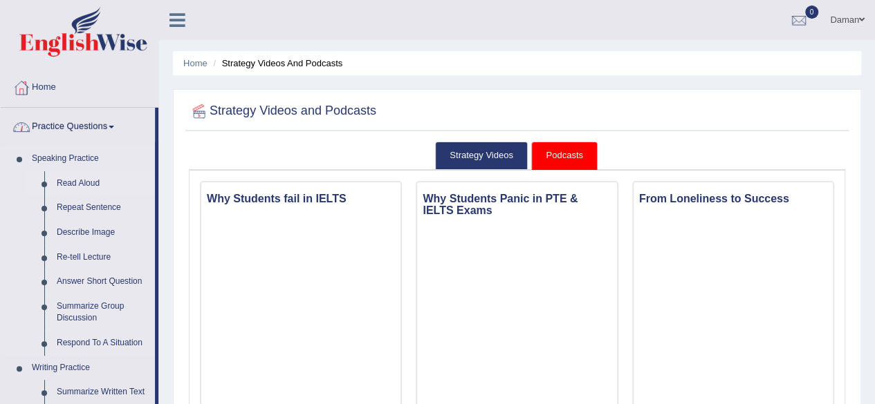
click at [83, 183] on link "Read Aloud" at bounding box center [102, 183] width 104 height 25
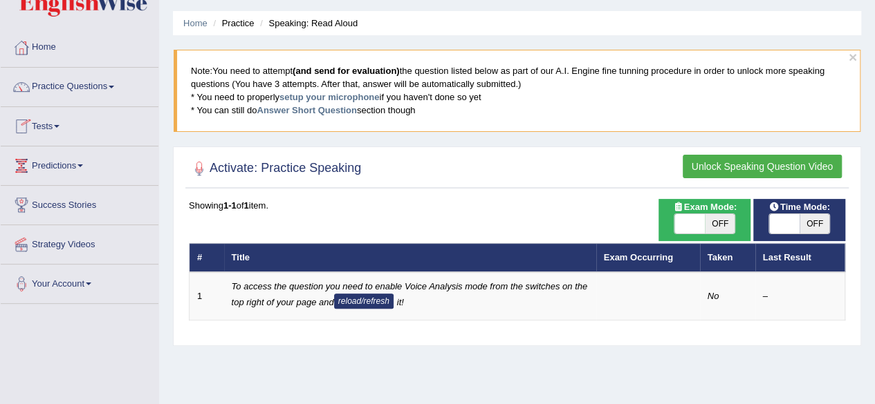
scroll to position [41, 0]
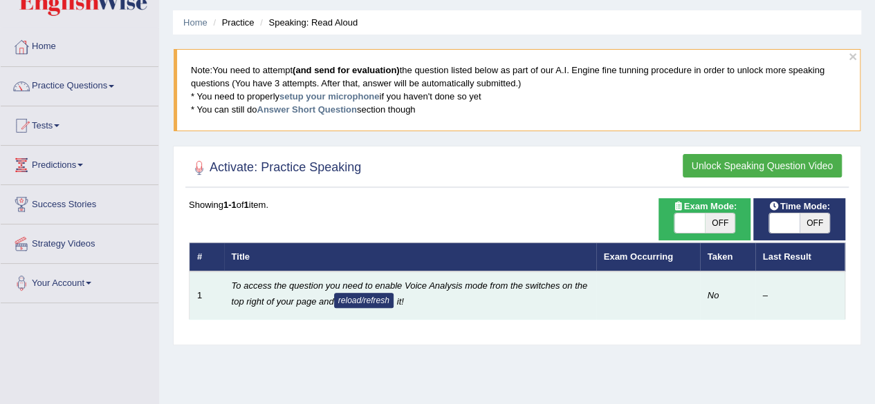
click at [338, 293] on button "reload/refresh" at bounding box center [363, 300] width 59 height 15
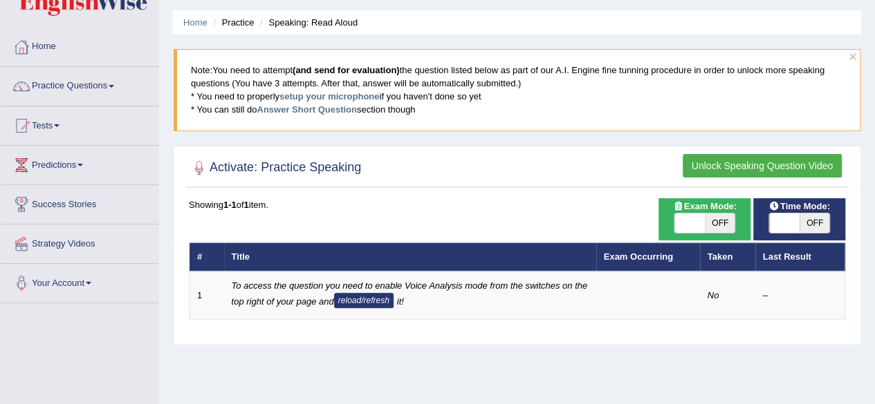
click at [745, 158] on button "Unlock Speaking Question Video" at bounding box center [761, 166] width 159 height 24
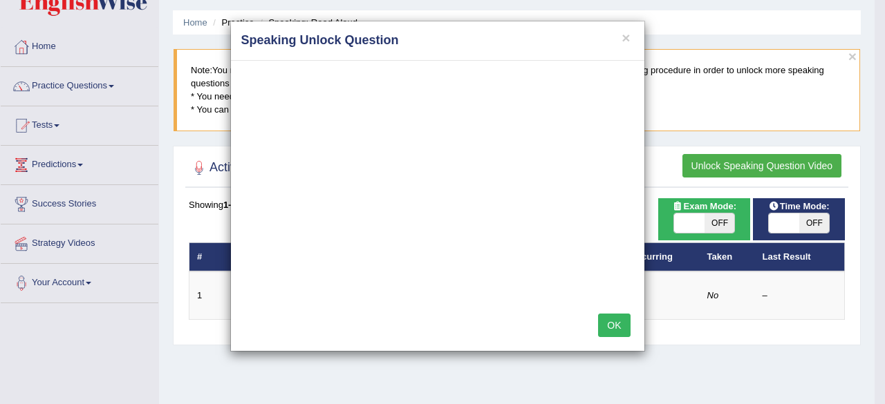
click at [740, 160] on div "× Speaking Unlock Question OK" at bounding box center [442, 202] width 885 height 404
click at [625, 36] on button "×" at bounding box center [625, 37] width 8 height 15
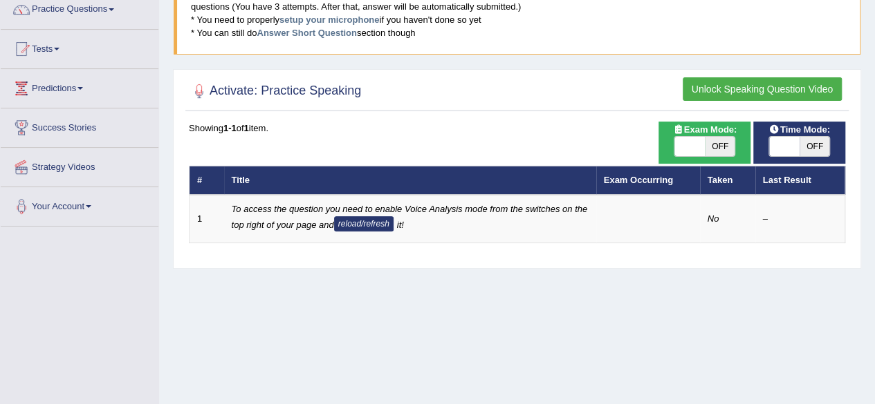
scroll to position [117, 0]
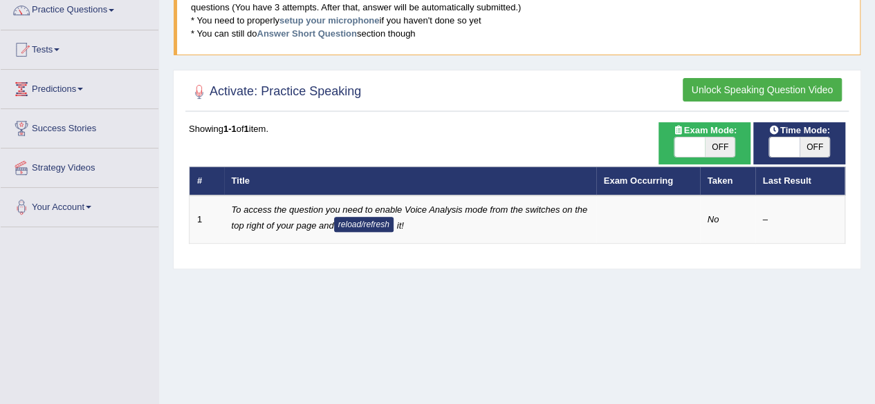
click at [242, 129] on div "Showing 1-1 of 1 item." at bounding box center [517, 128] width 656 height 13
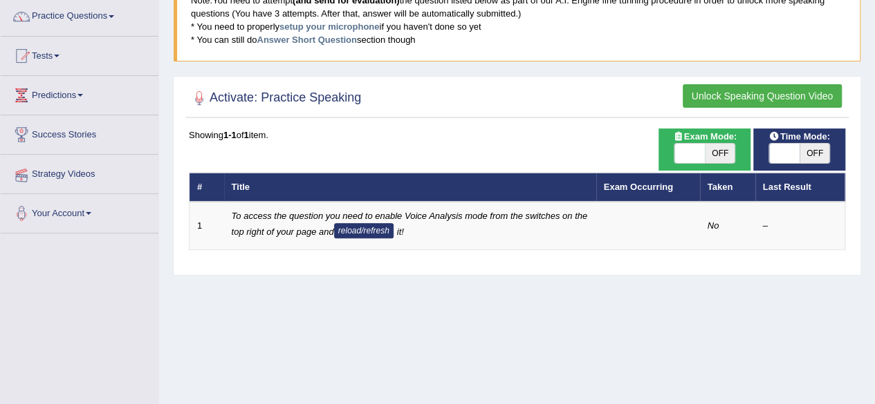
scroll to position [109, 0]
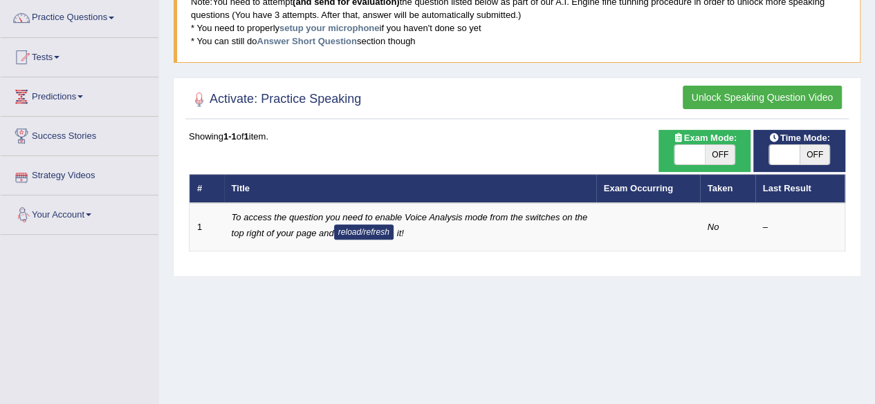
click at [88, 212] on link "Your Account" at bounding box center [80, 213] width 158 height 35
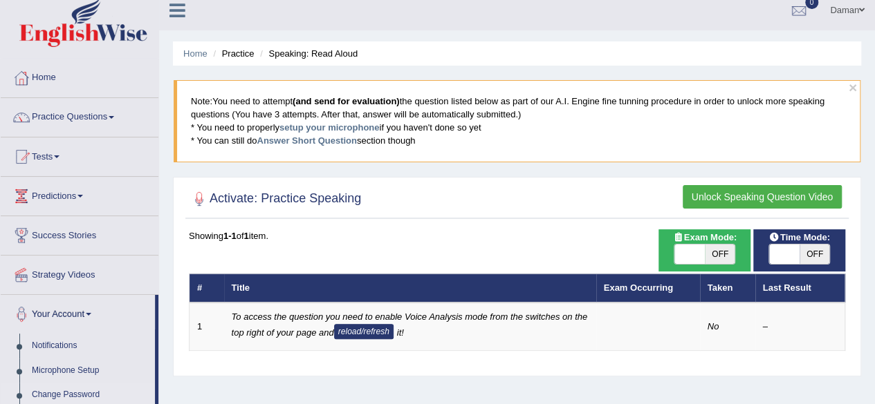
scroll to position [0, 0]
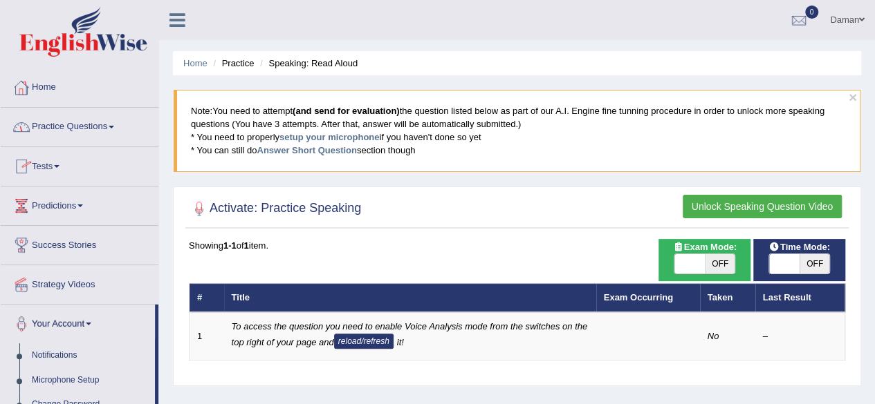
click at [171, 19] on icon at bounding box center [177, 20] width 16 height 18
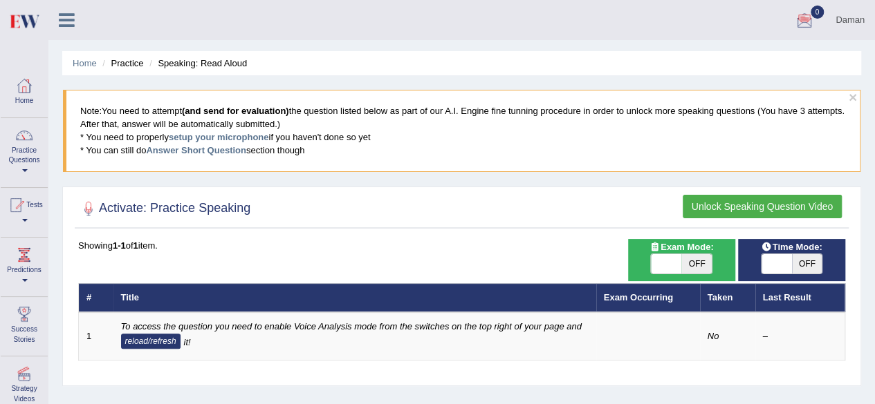
click at [807, 21] on div at bounding box center [804, 20] width 21 height 21
click at [848, 23] on link "Daman" at bounding box center [850, 18] width 50 height 36
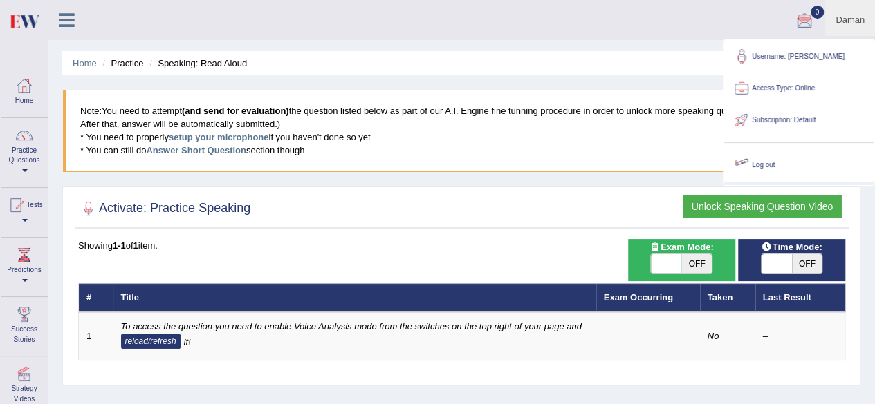
click at [781, 156] on link "Log out" at bounding box center [798, 165] width 149 height 32
